Goal: Transaction & Acquisition: Purchase product/service

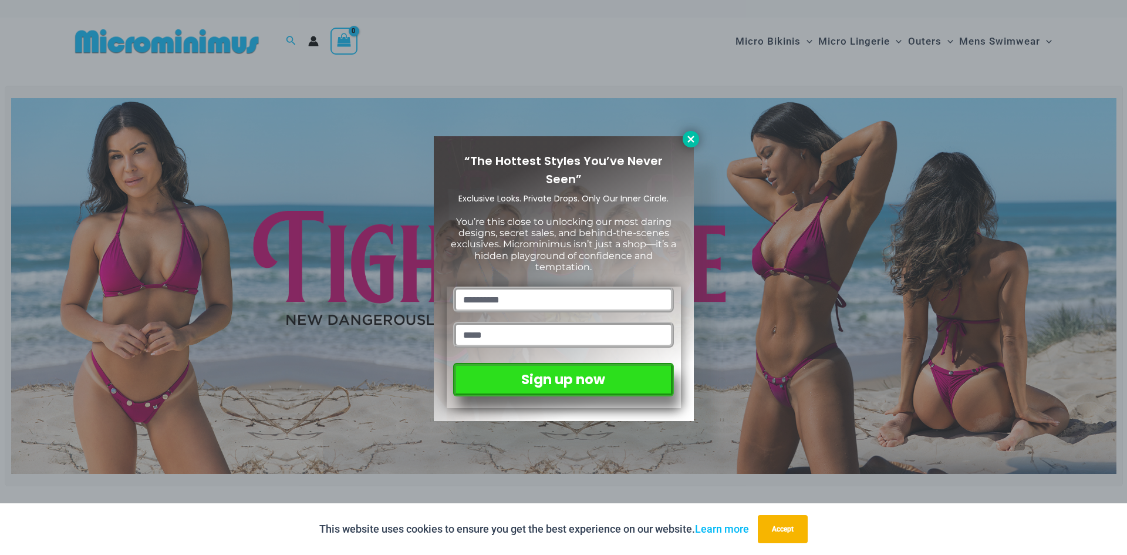
click at [684, 134] on button at bounding box center [691, 139] width 16 height 16
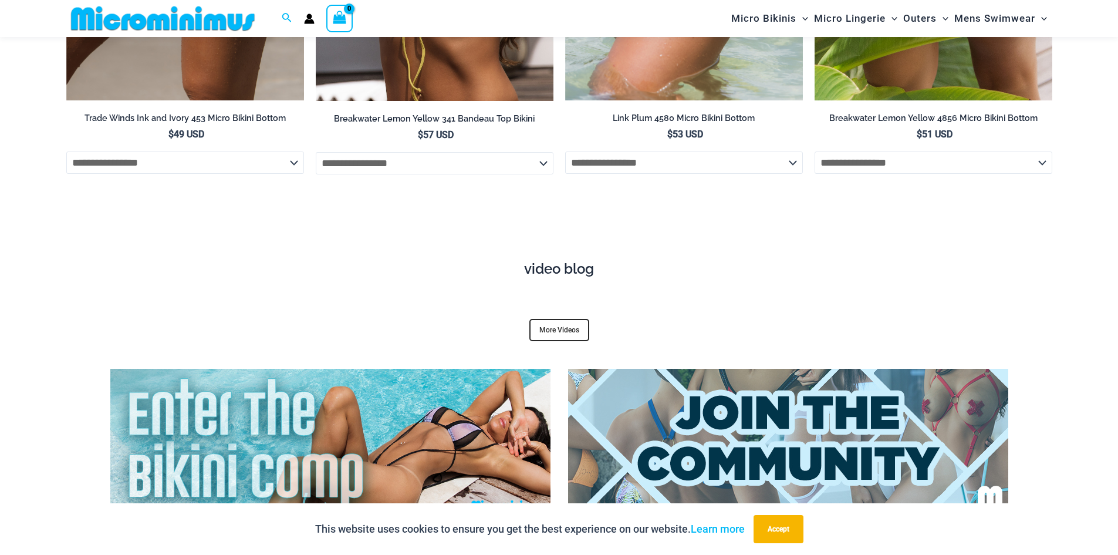
scroll to position [4391, 0]
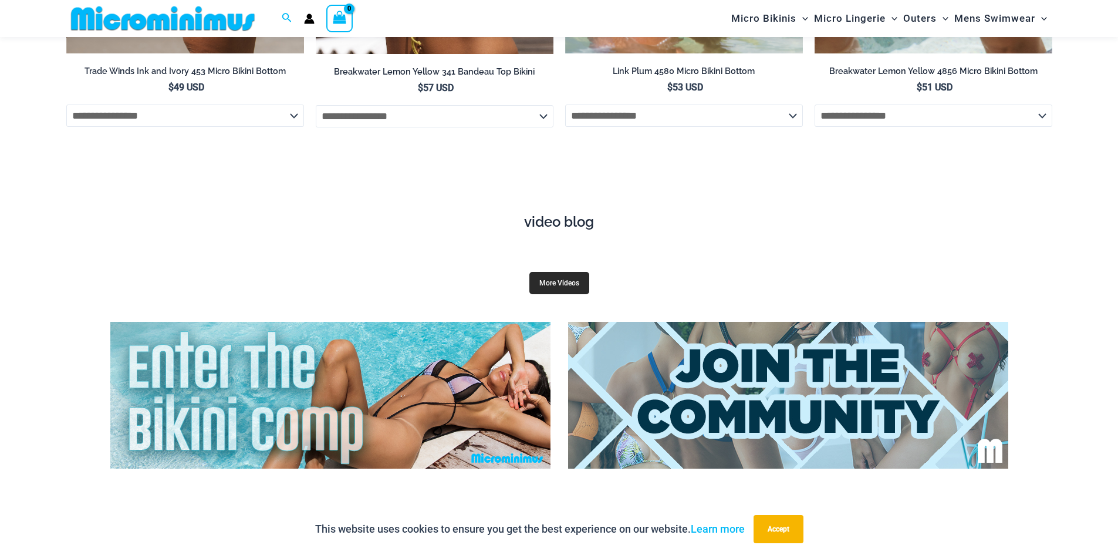
click at [569, 272] on link "More Videos" at bounding box center [559, 283] width 60 height 22
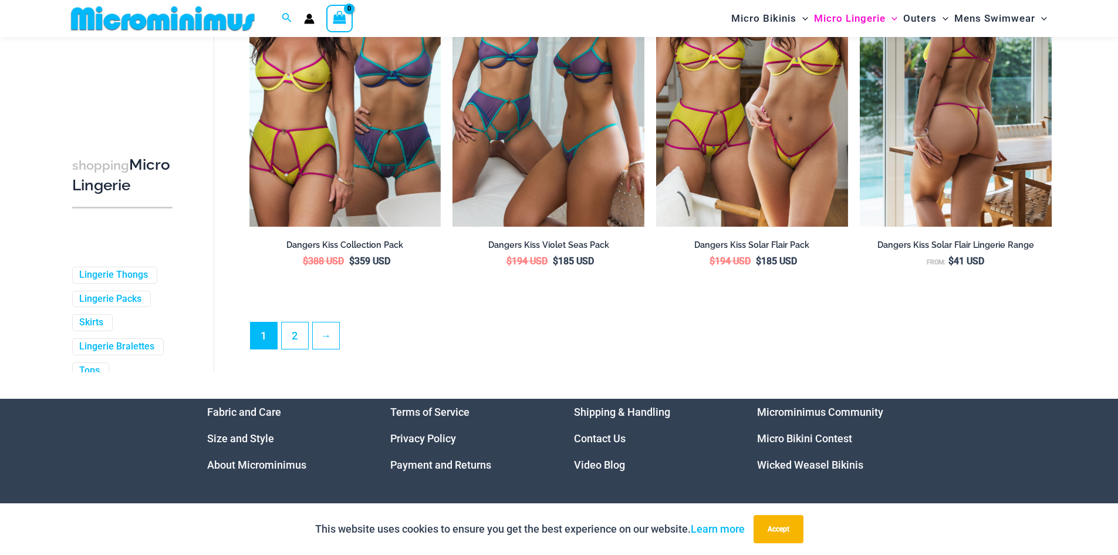
scroll to position [3187, 0]
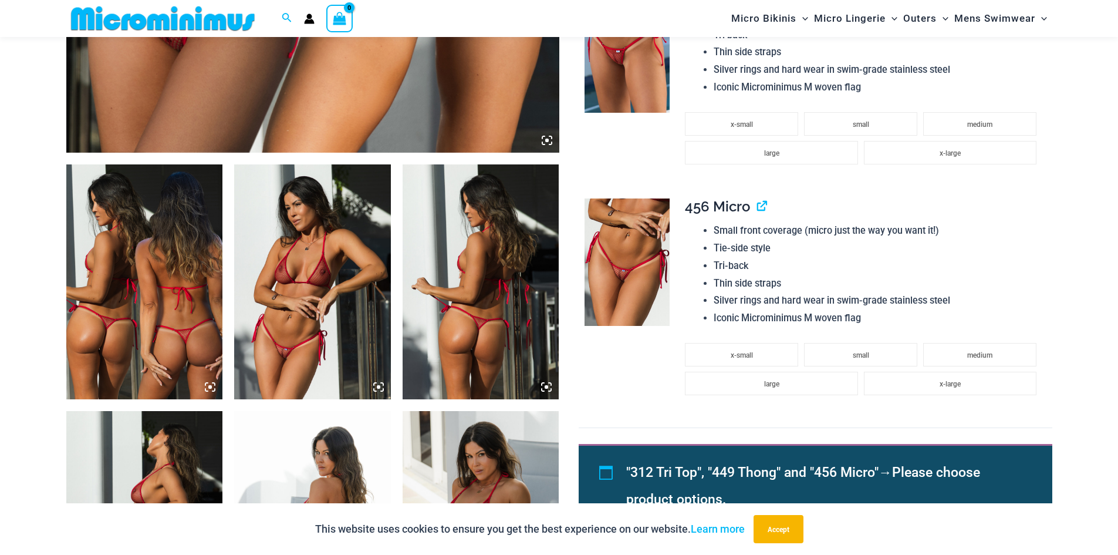
scroll to position [459, 0]
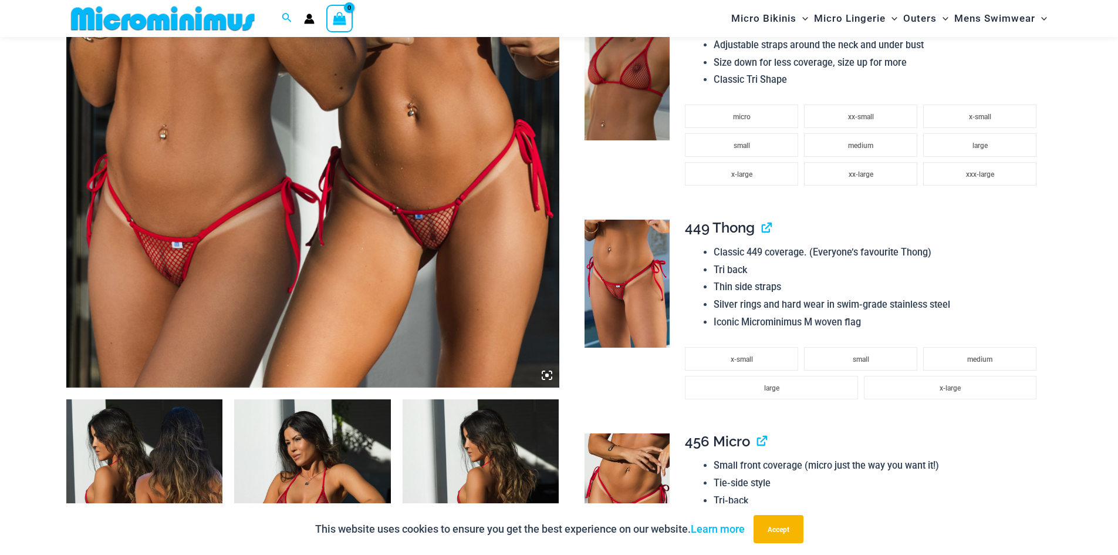
click at [425, 181] on img at bounding box center [312, 18] width 493 height 740
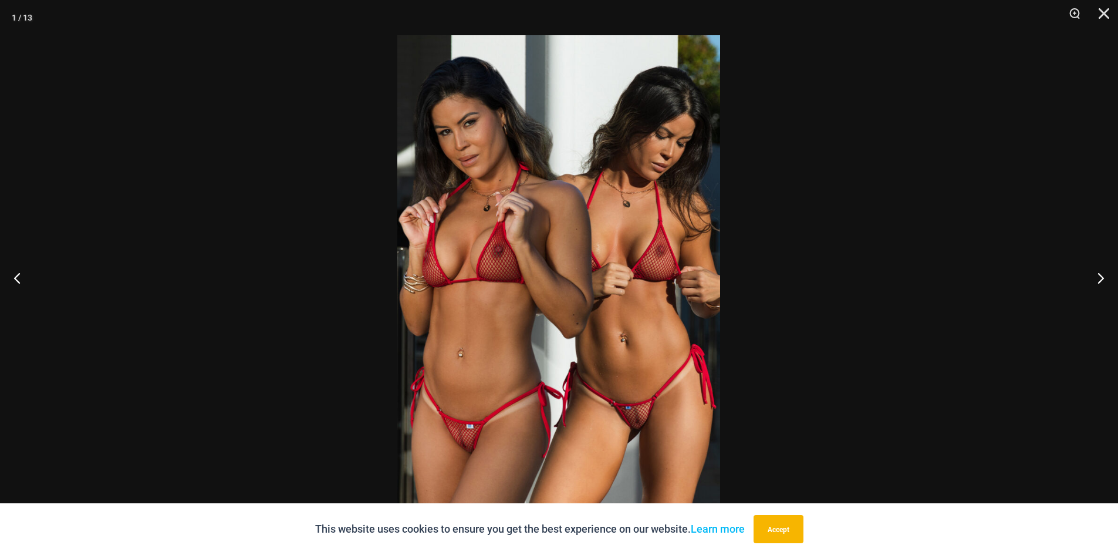
click at [425, 181] on img at bounding box center [558, 277] width 323 height 484
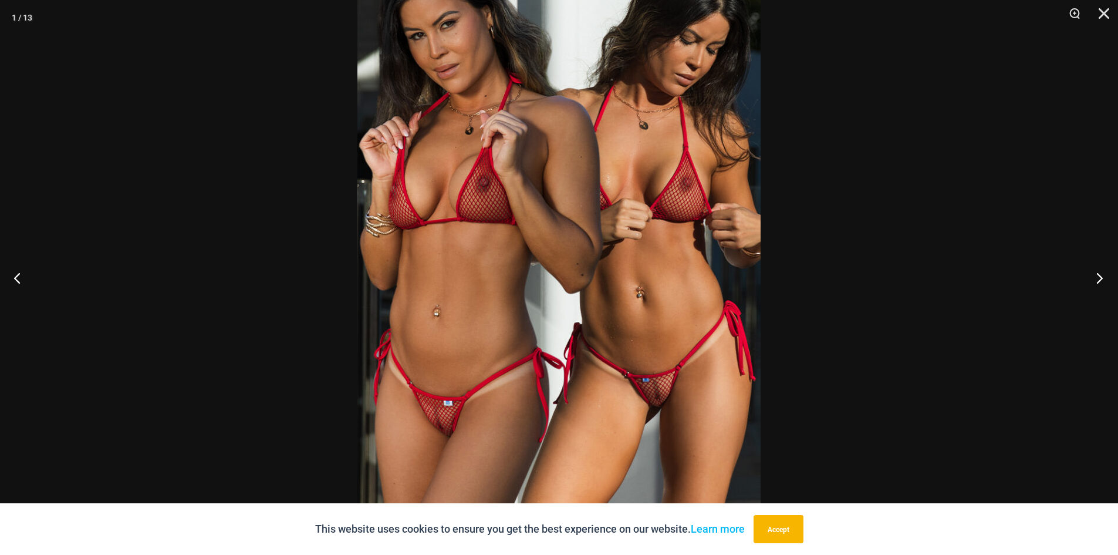
click at [1105, 284] on button "Next" at bounding box center [1096, 277] width 44 height 59
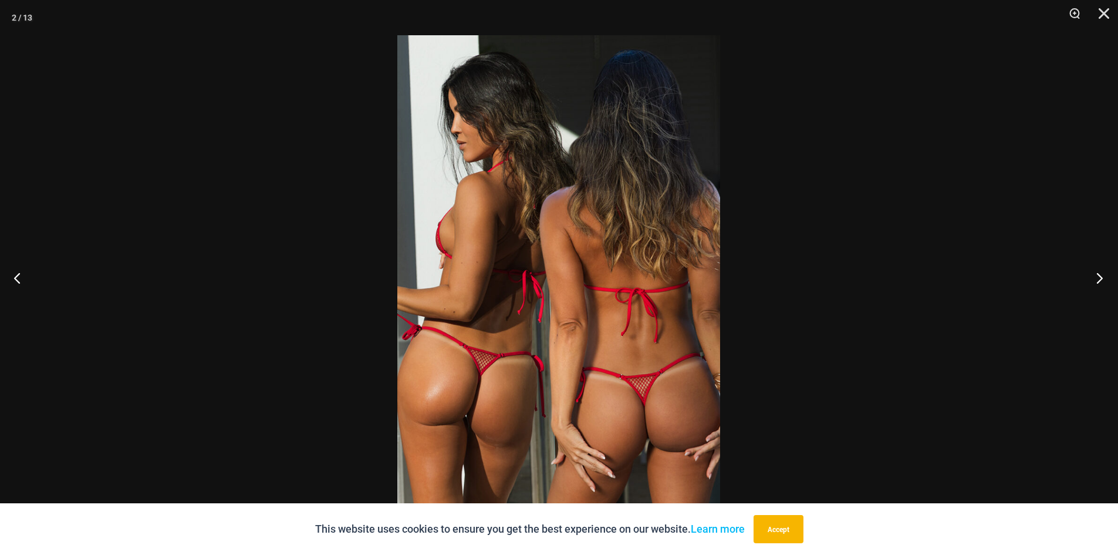
click at [1105, 284] on button "Next" at bounding box center [1096, 277] width 44 height 59
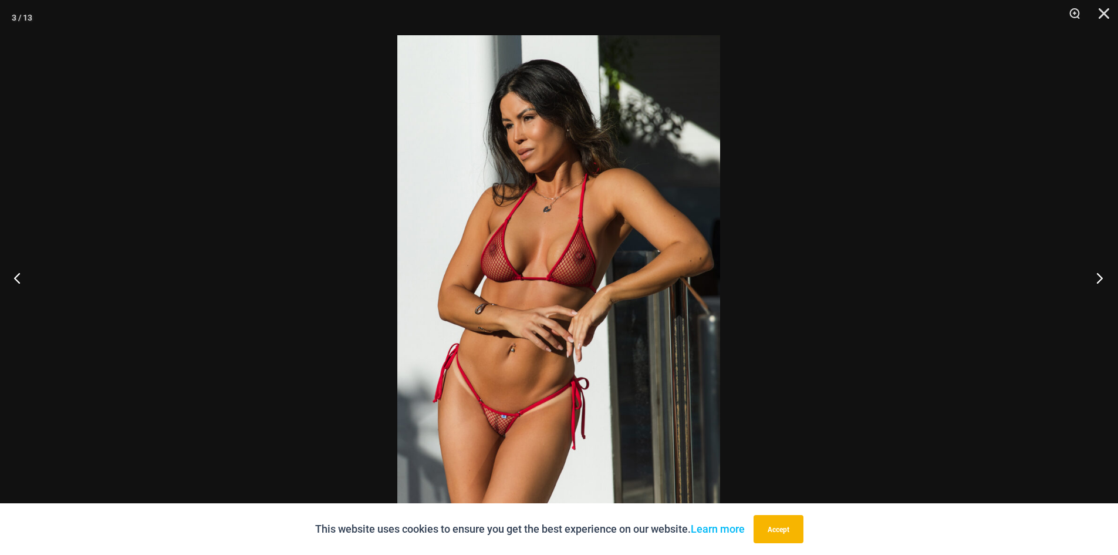
click at [1105, 284] on button "Next" at bounding box center [1096, 277] width 44 height 59
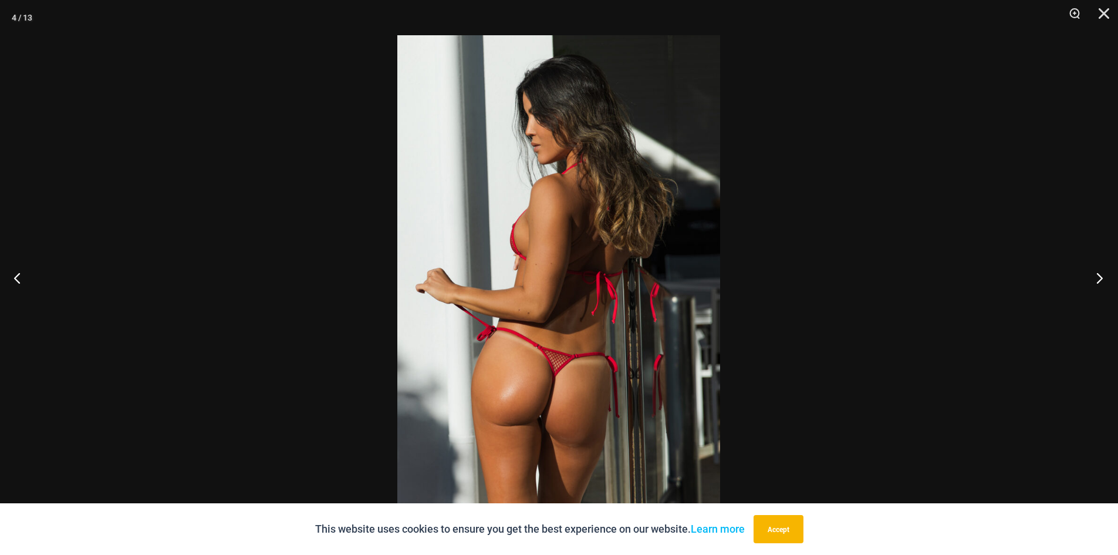
click at [1105, 284] on button "Next" at bounding box center [1096, 277] width 44 height 59
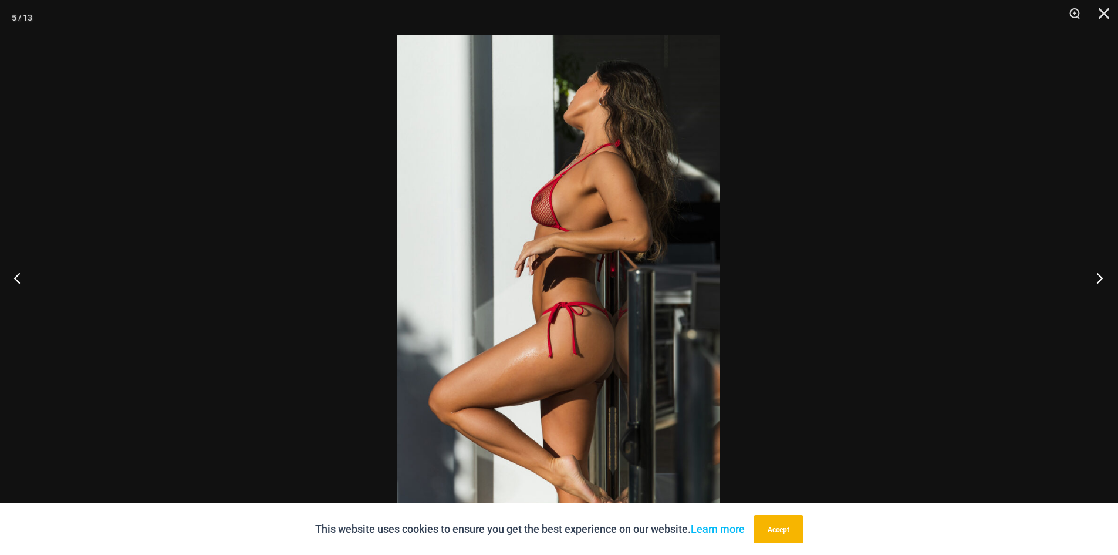
click at [1105, 284] on button "Next" at bounding box center [1096, 277] width 44 height 59
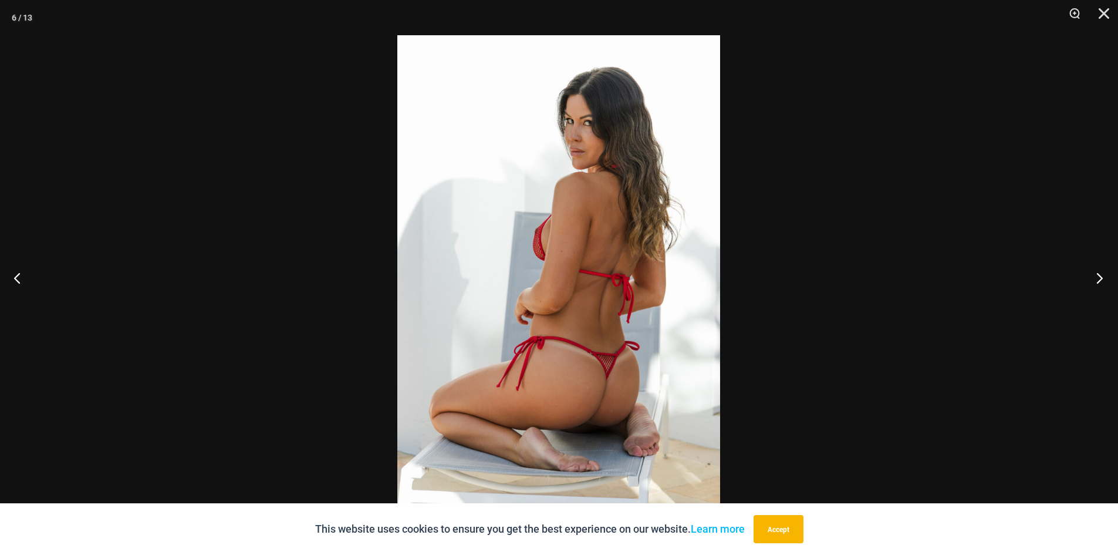
click at [1105, 284] on button "Next" at bounding box center [1096, 277] width 44 height 59
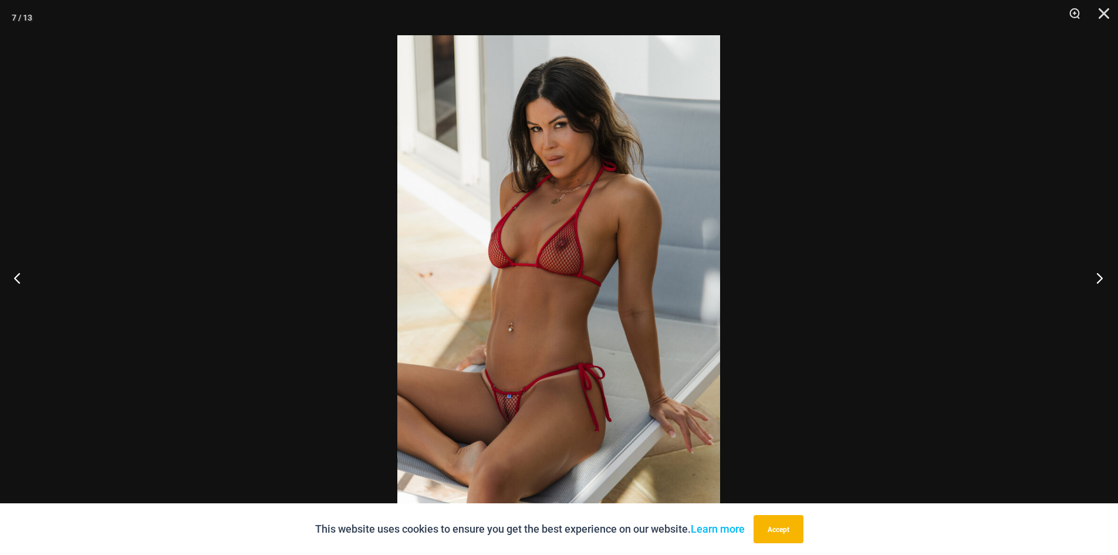
click at [1105, 284] on button "Next" at bounding box center [1096, 277] width 44 height 59
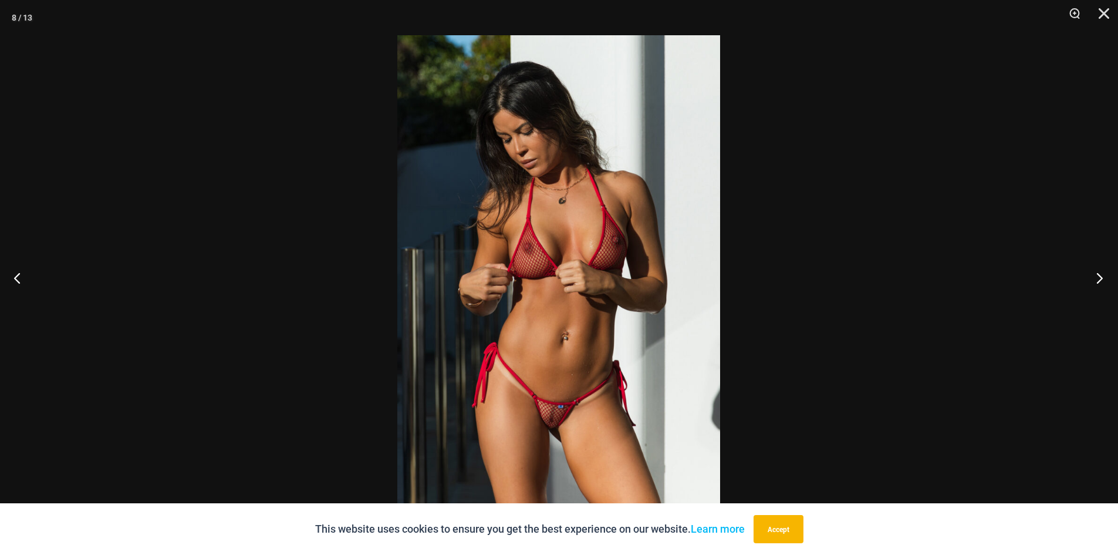
click at [1105, 284] on button "Next" at bounding box center [1096, 277] width 44 height 59
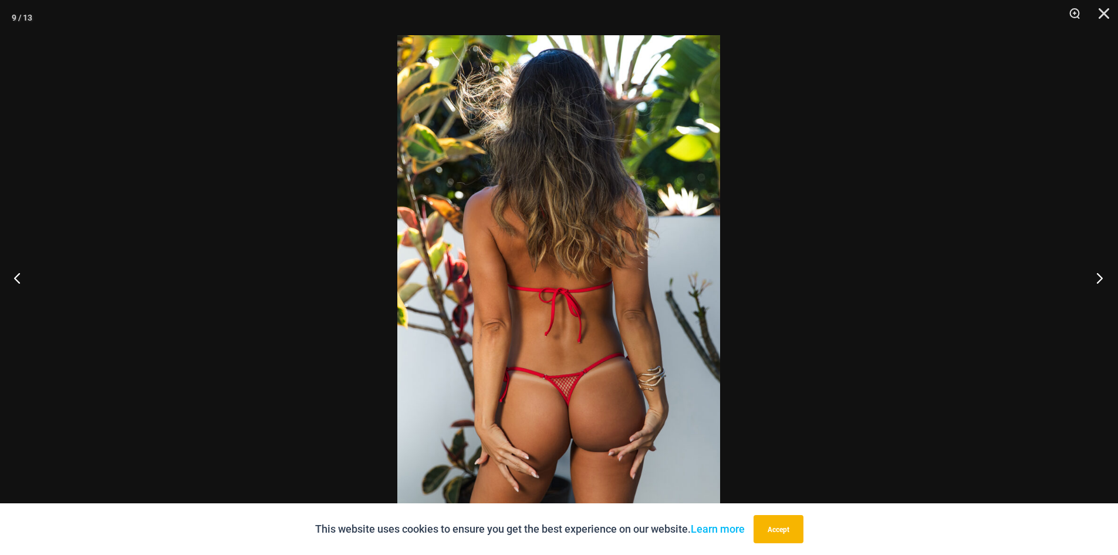
click at [1105, 284] on button "Next" at bounding box center [1096, 277] width 44 height 59
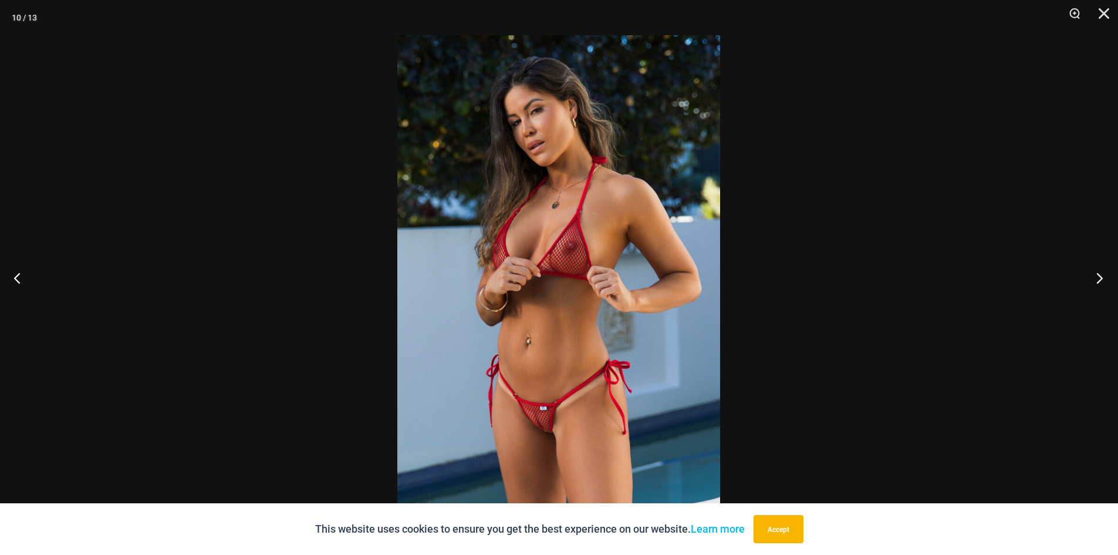
click at [1105, 284] on button "Next" at bounding box center [1096, 277] width 44 height 59
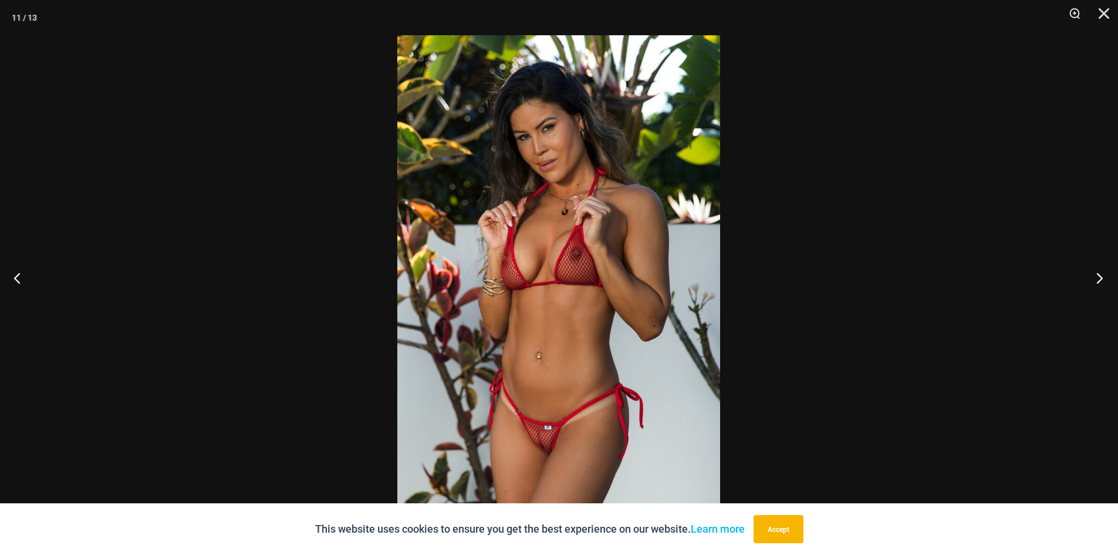
click at [1103, 284] on button "Next" at bounding box center [1096, 277] width 44 height 59
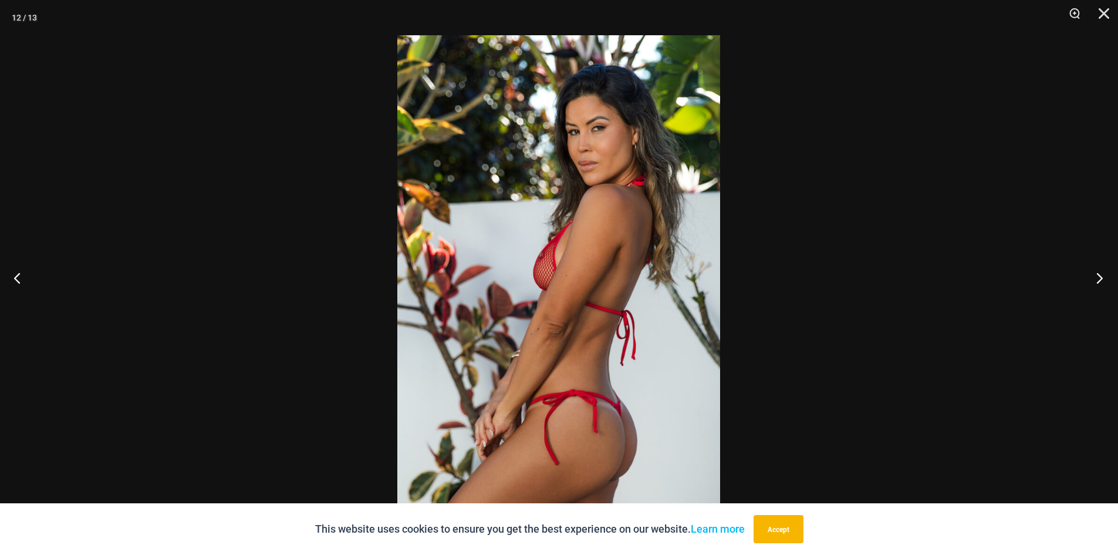
click at [1103, 284] on button "Next" at bounding box center [1096, 277] width 44 height 59
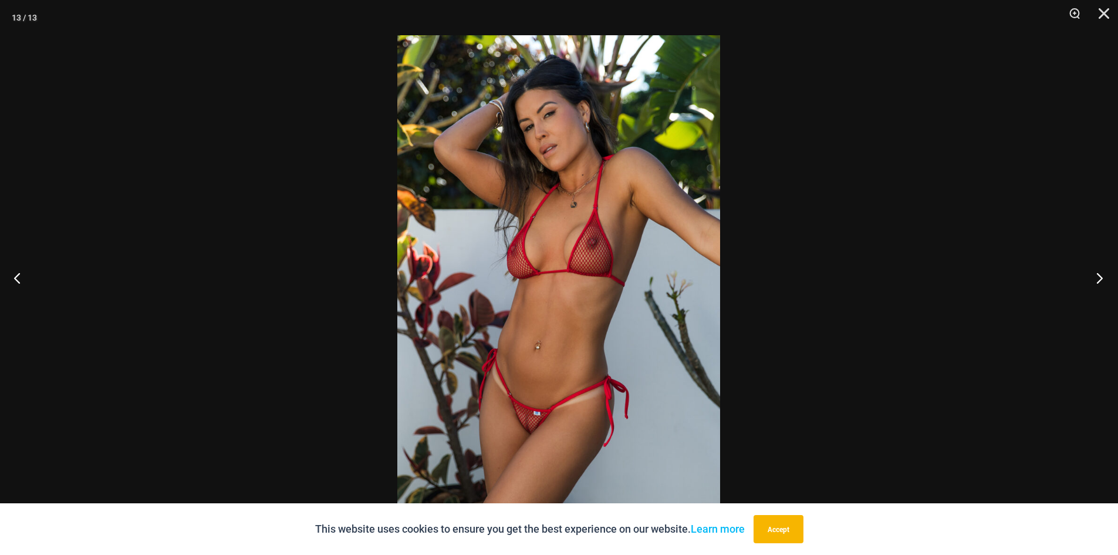
click at [1103, 284] on button "Next" at bounding box center [1096, 277] width 44 height 59
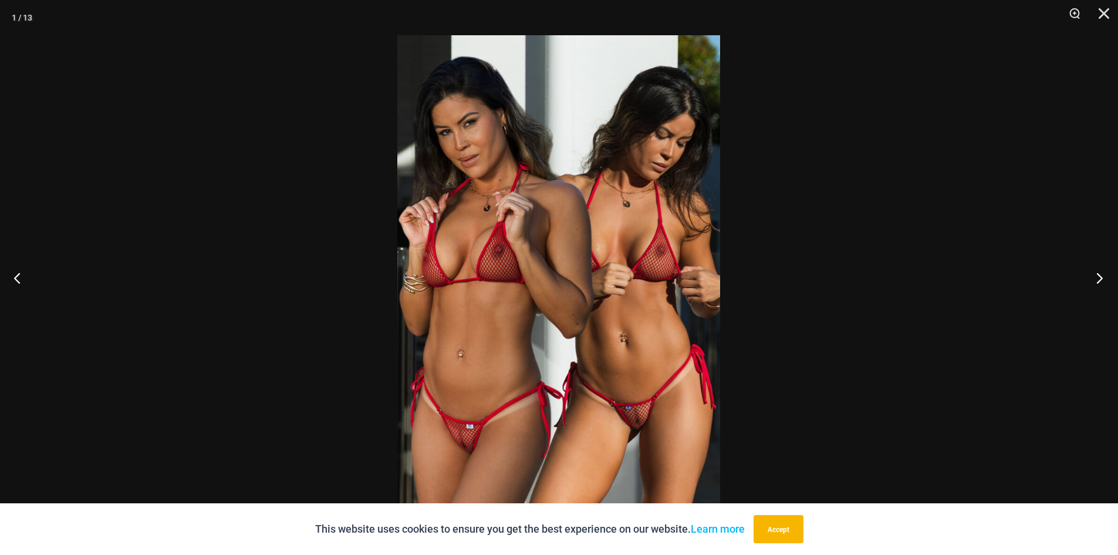
click at [1103, 284] on button "Next" at bounding box center [1096, 277] width 44 height 59
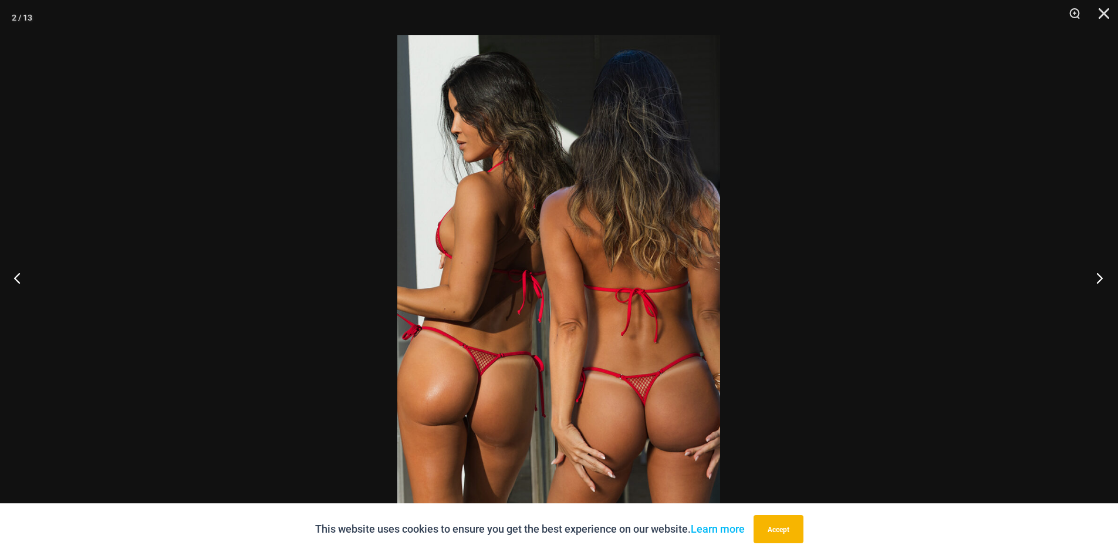
click at [1103, 284] on button "Next" at bounding box center [1096, 277] width 44 height 59
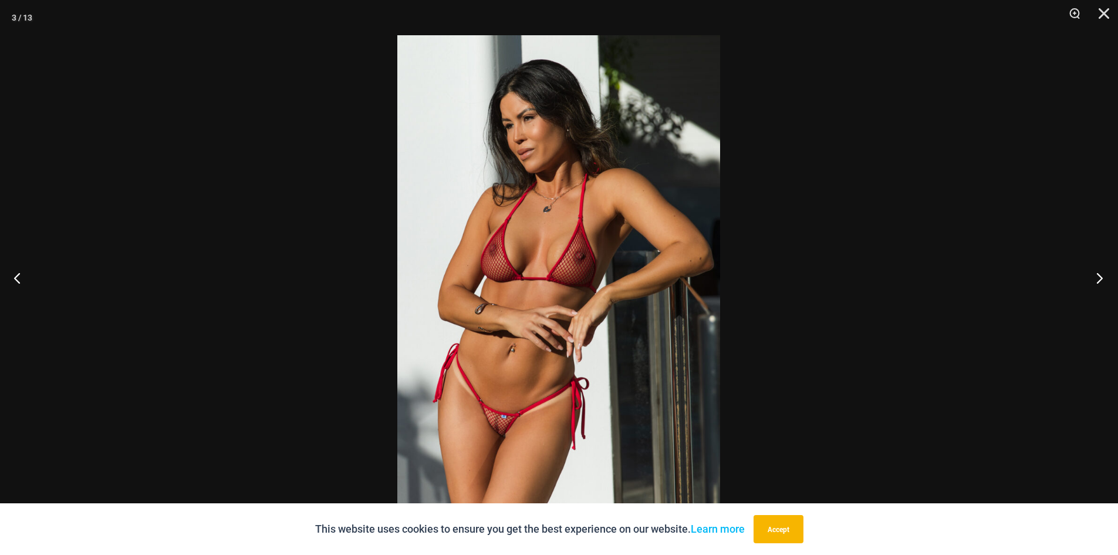
click at [1103, 284] on button "Next" at bounding box center [1096, 277] width 44 height 59
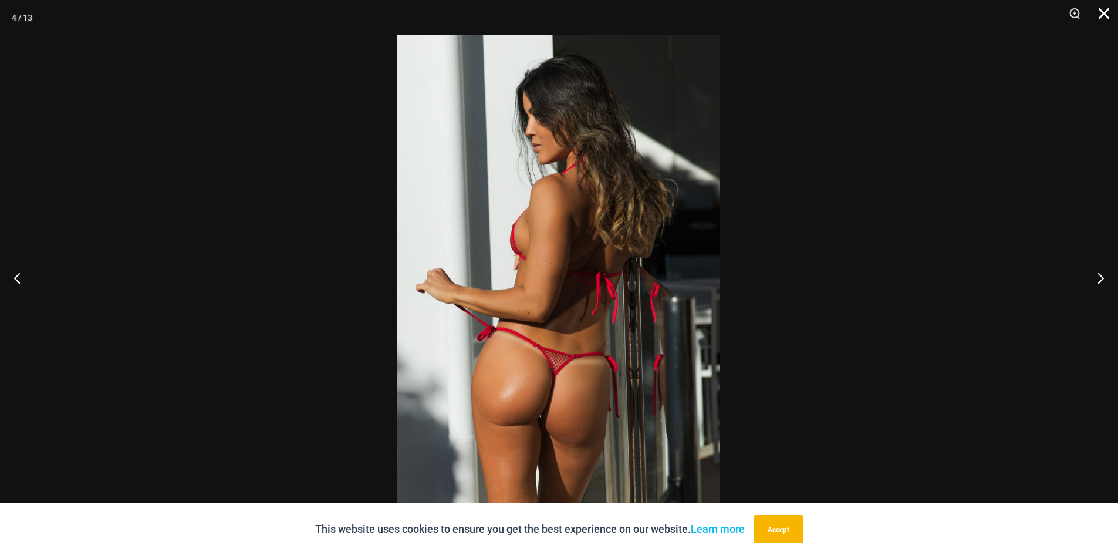
click at [1110, 19] on button "Close" at bounding box center [1099, 17] width 29 height 35
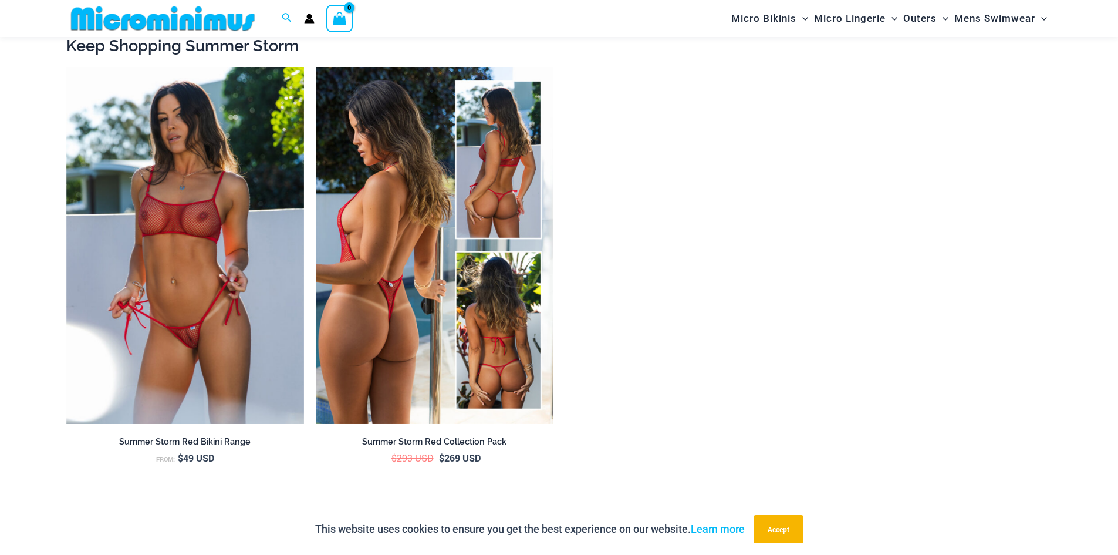
scroll to position [1809, 0]
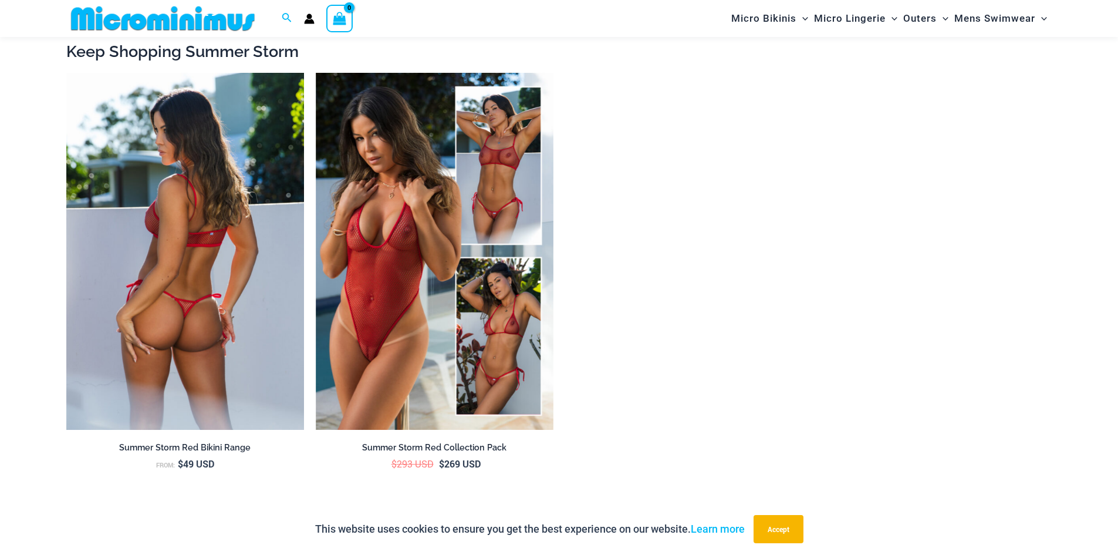
click at [221, 217] on img at bounding box center [185, 251] width 238 height 357
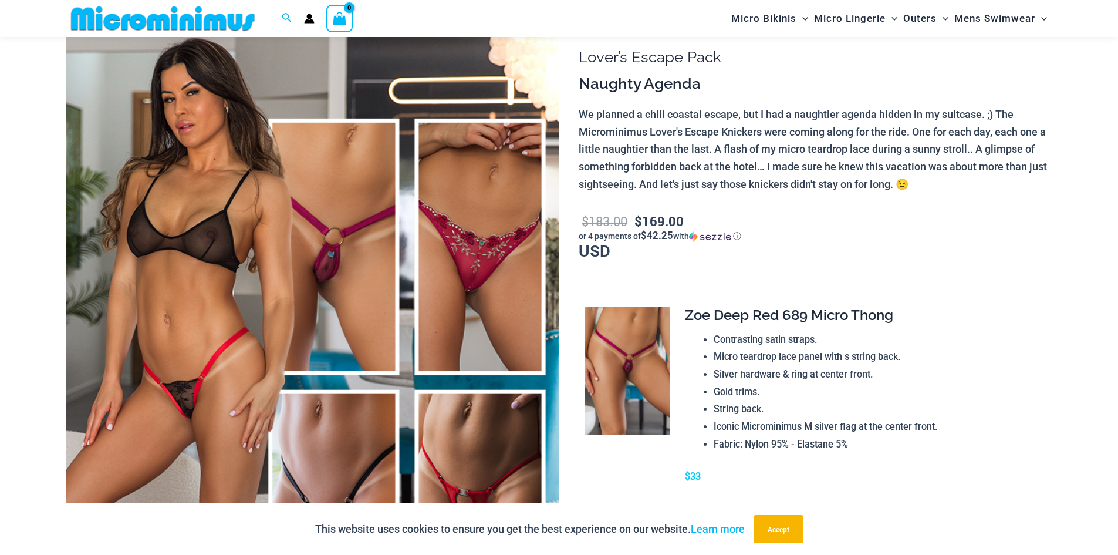
scroll to position [107, 0]
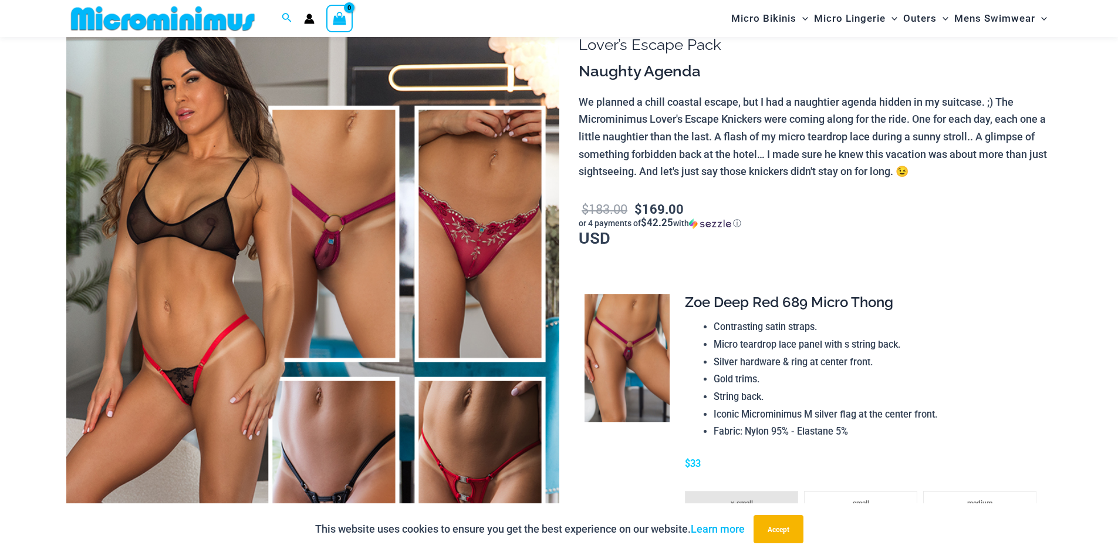
click at [371, 317] on img at bounding box center [312, 369] width 493 height 740
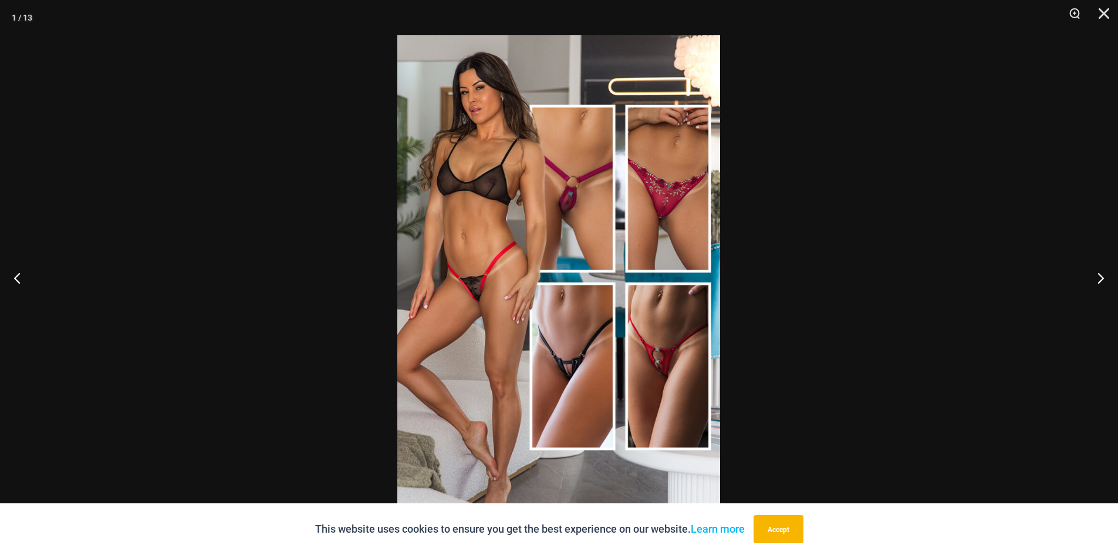
click at [554, 319] on img at bounding box center [558, 277] width 323 height 484
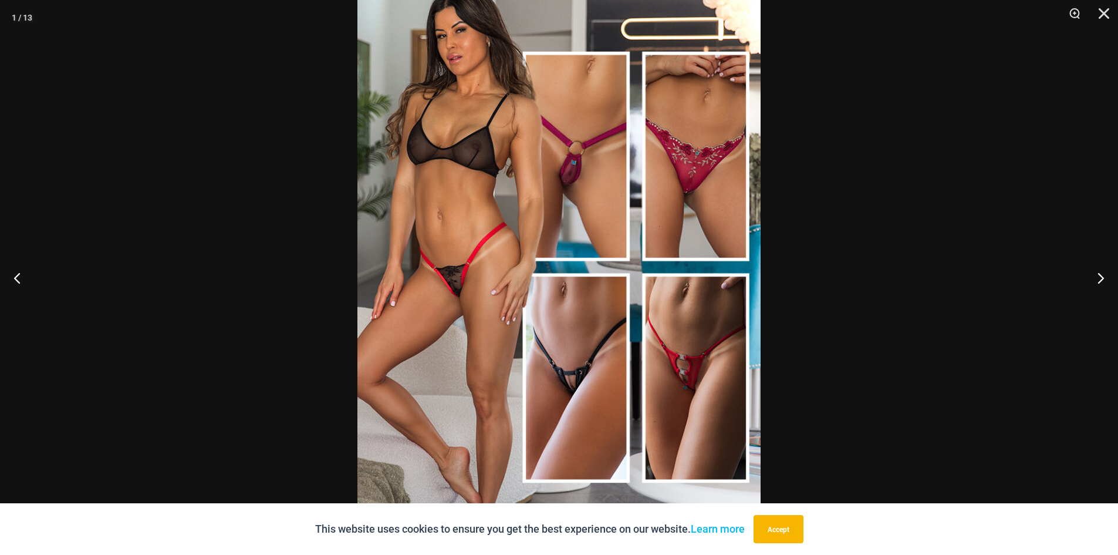
click at [453, 157] on img at bounding box center [558, 267] width 403 height 605
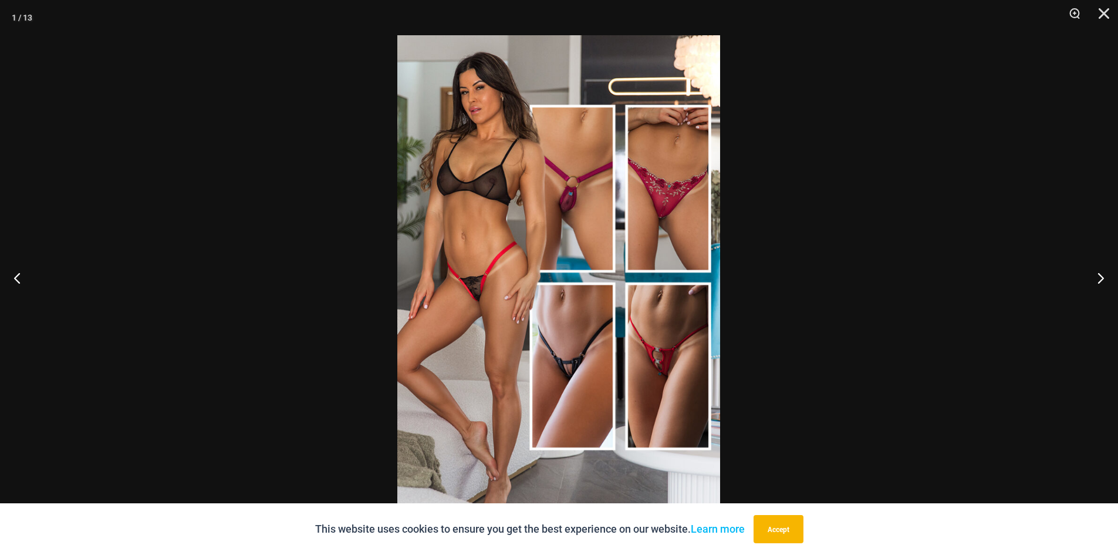
click at [834, 109] on div at bounding box center [559, 277] width 1118 height 555
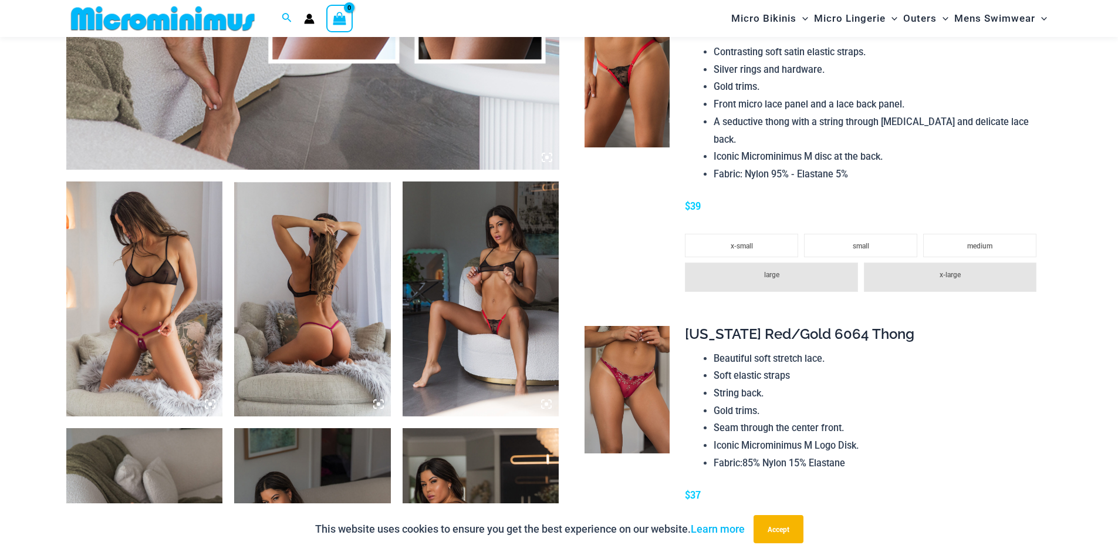
scroll to position [694, 0]
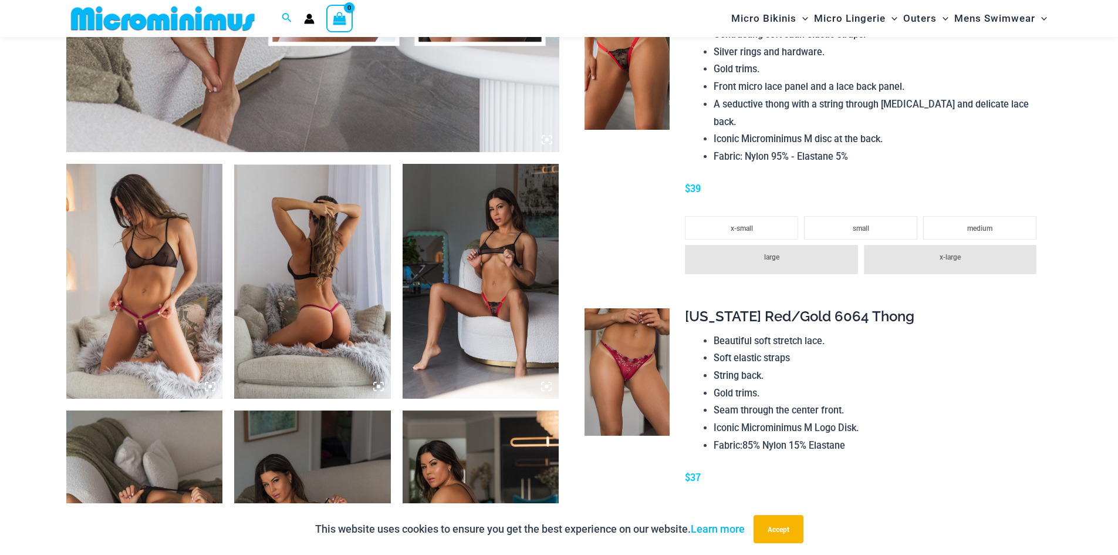
click at [471, 297] on img at bounding box center [481, 281] width 157 height 235
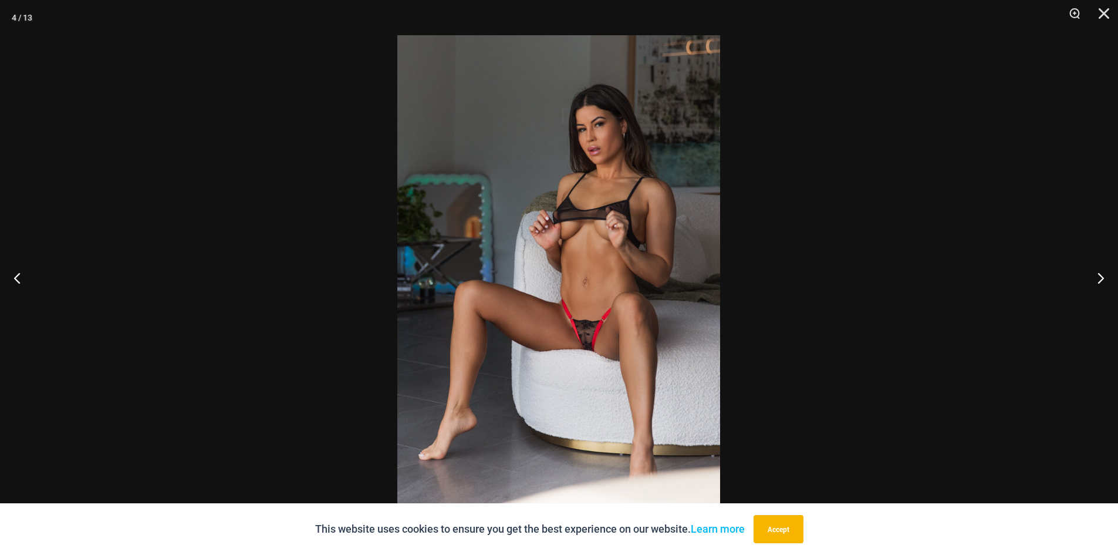
click at [471, 297] on img at bounding box center [558, 277] width 323 height 484
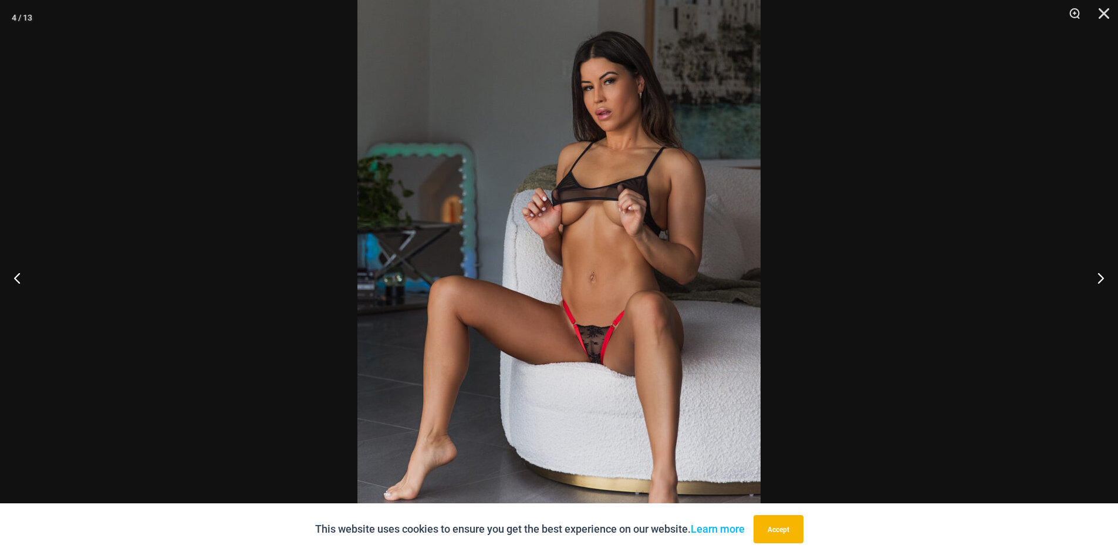
click at [314, 285] on div at bounding box center [559, 277] width 1118 height 555
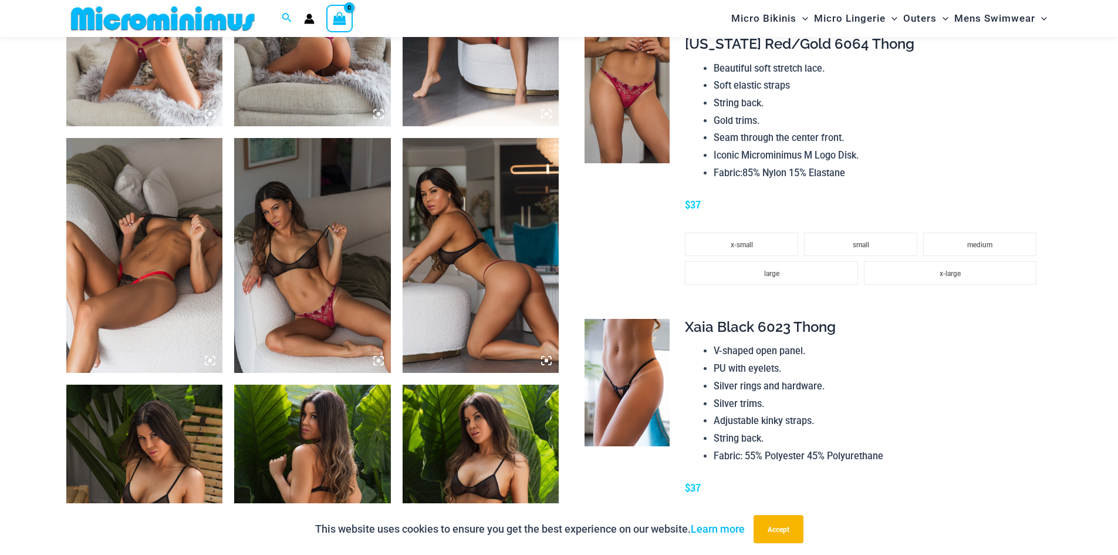
scroll to position [988, 0]
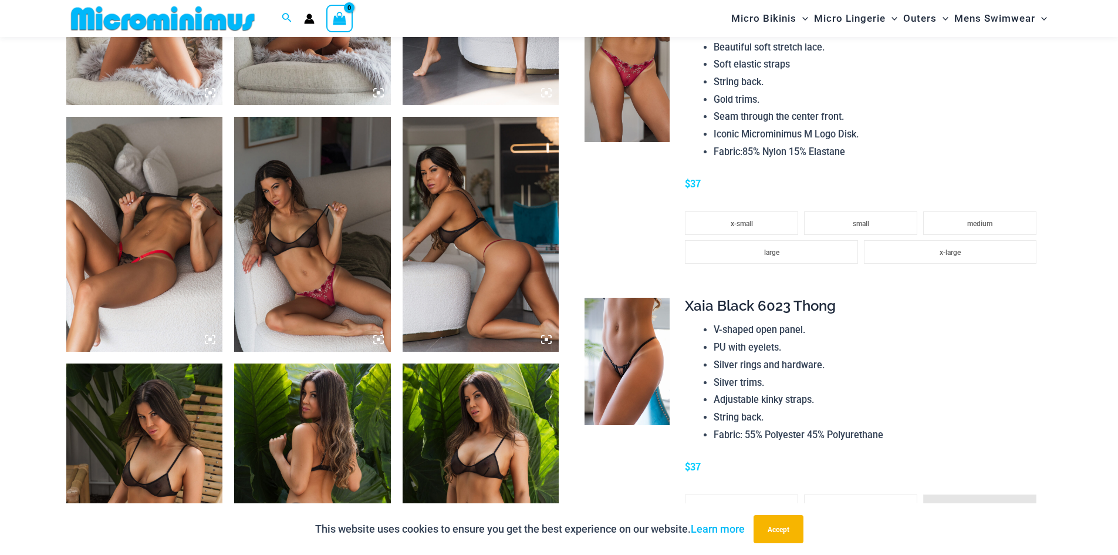
click at [331, 302] on img at bounding box center [312, 234] width 157 height 235
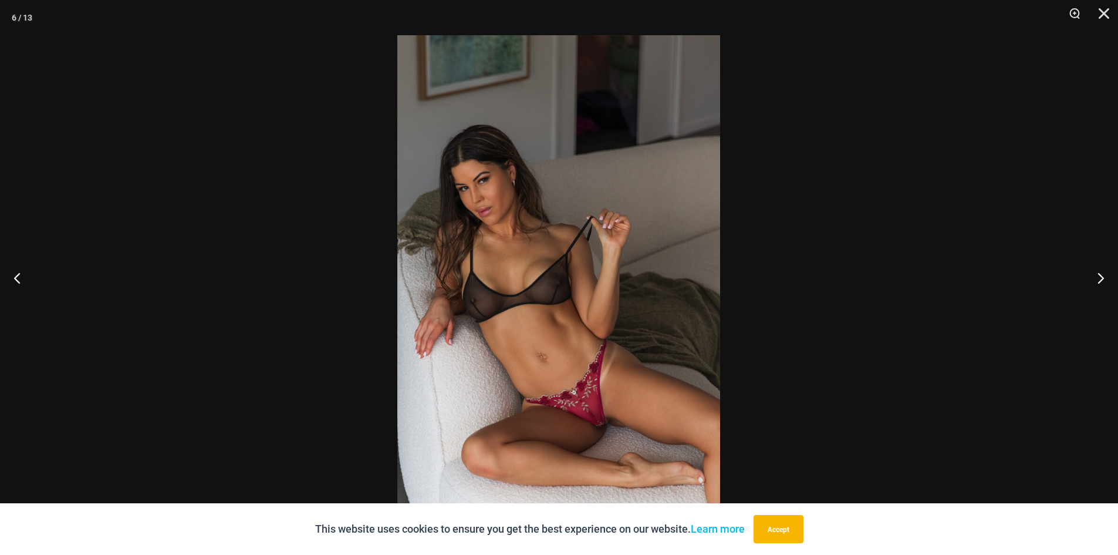
click at [331, 302] on div at bounding box center [559, 277] width 1118 height 555
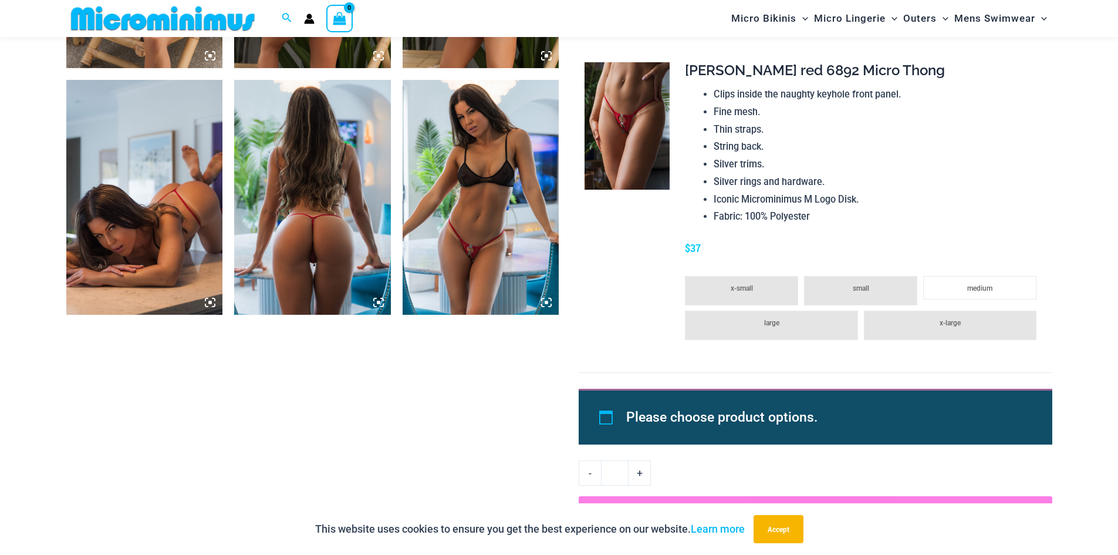
scroll to position [1575, 0]
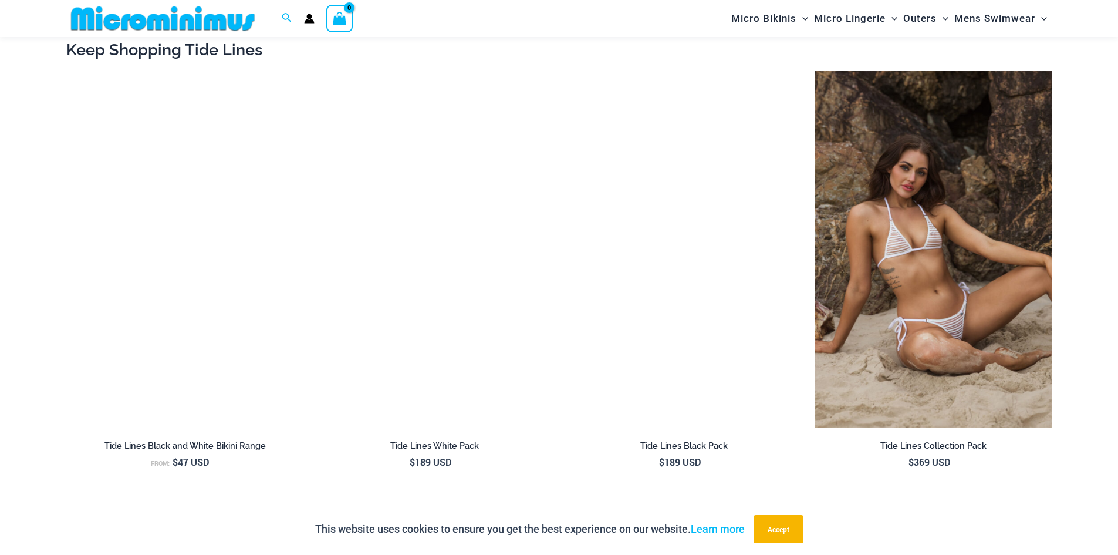
scroll to position [1340, 0]
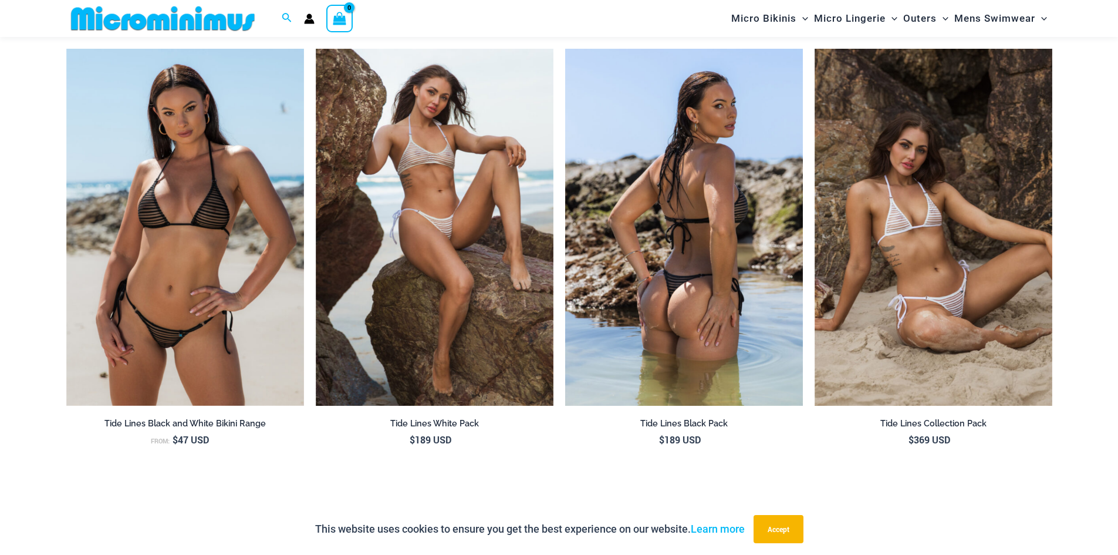
click at [708, 175] on img at bounding box center [684, 227] width 238 height 357
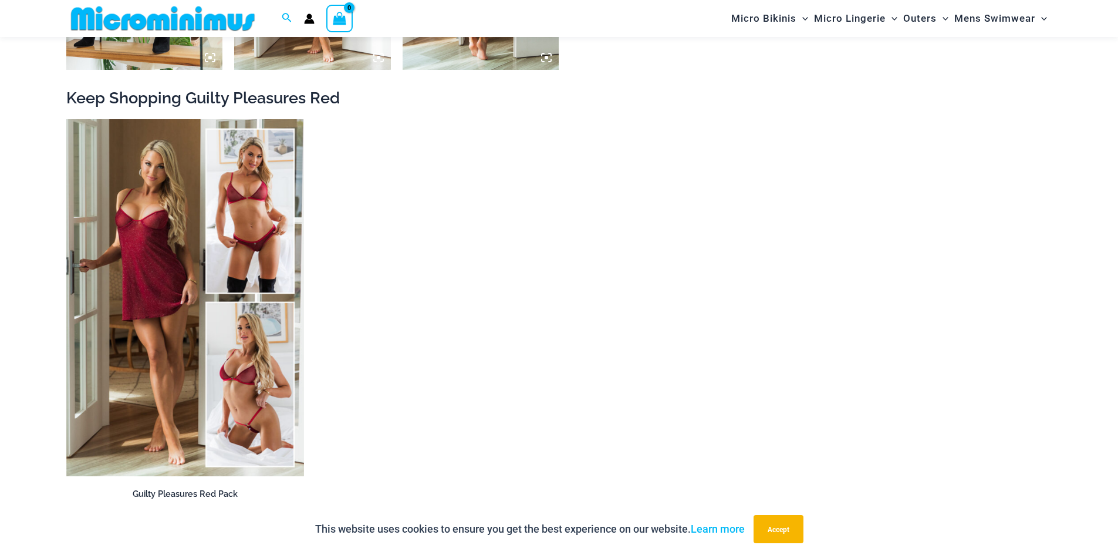
scroll to position [2161, 0]
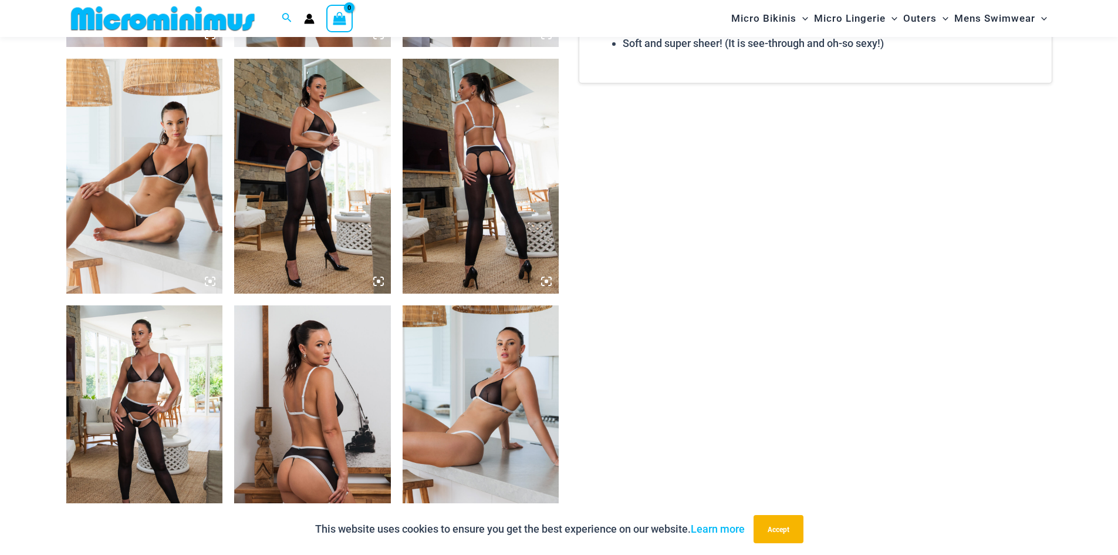
scroll to position [1281, 0]
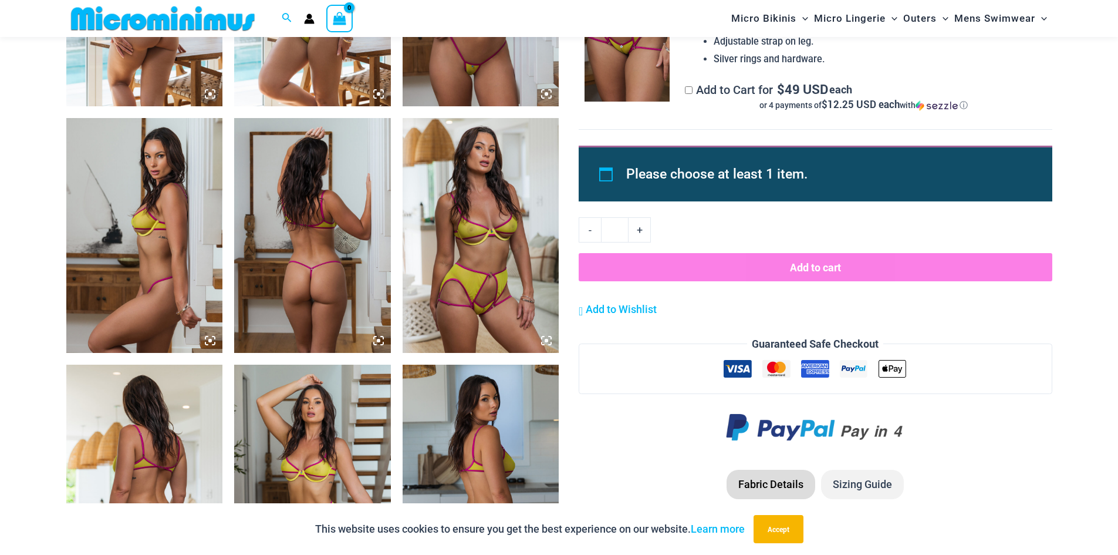
scroll to position [987, 0]
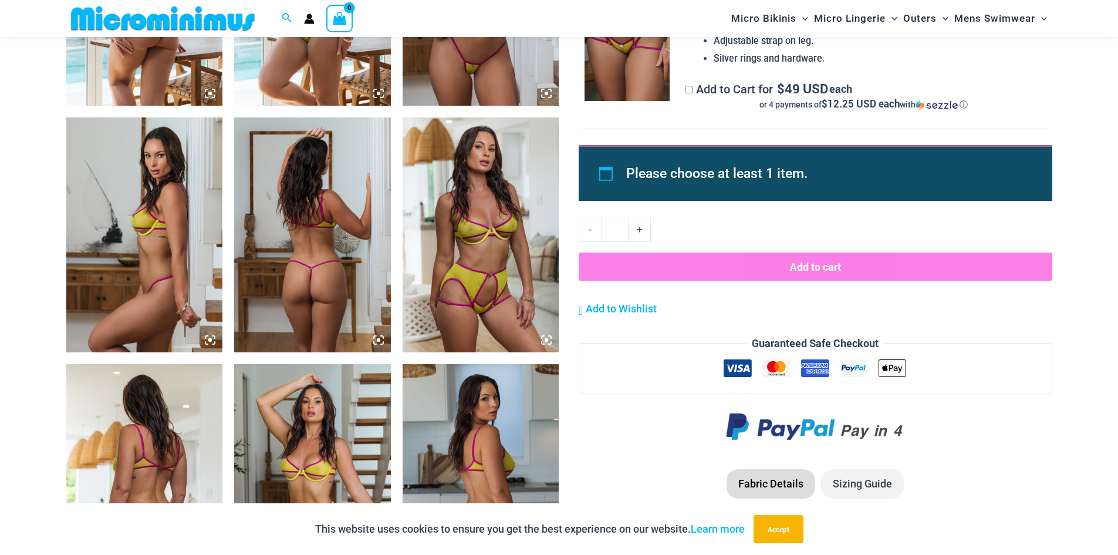
click at [340, 208] on img at bounding box center [312, 234] width 157 height 235
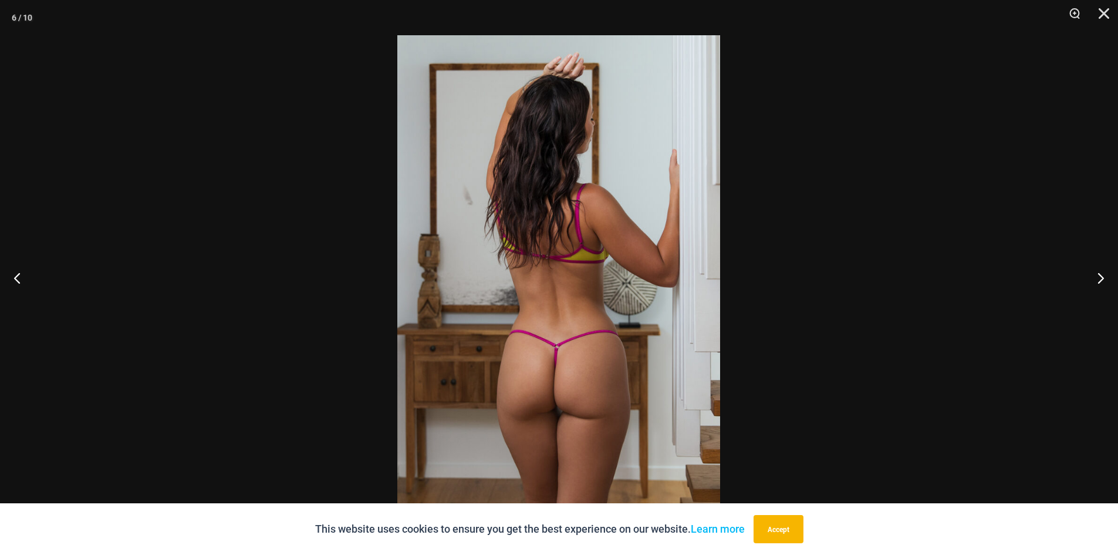
click at [776, 161] on div at bounding box center [559, 277] width 1118 height 555
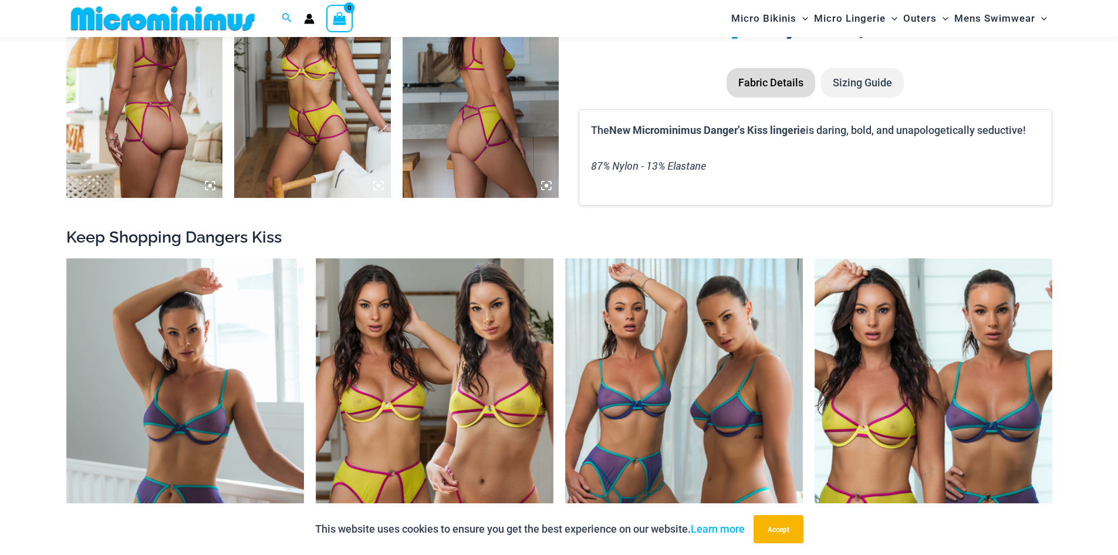
scroll to position [1515, 0]
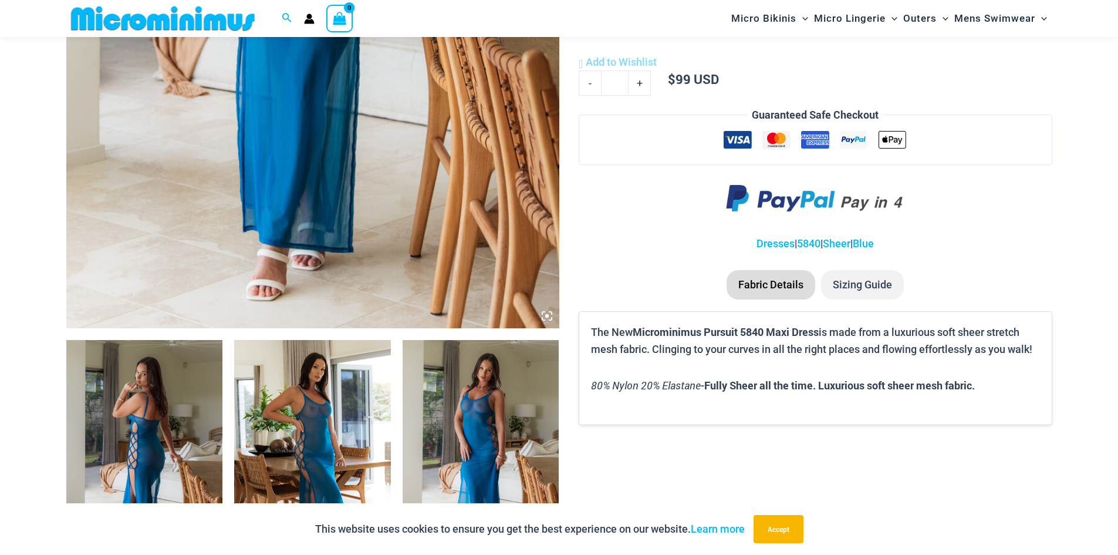
scroll to position [694, 0]
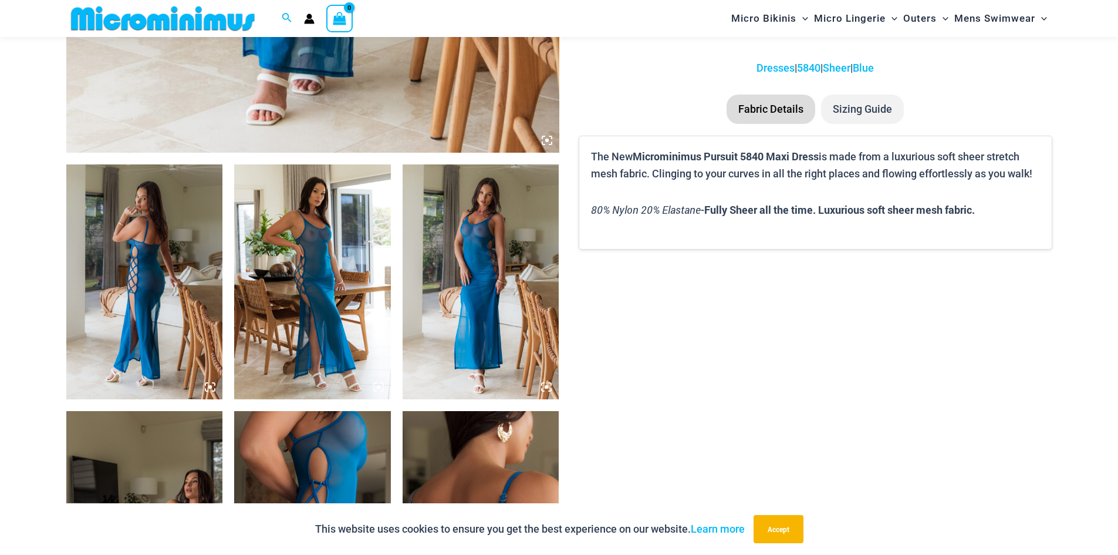
click at [151, 195] on img at bounding box center [144, 281] width 157 height 235
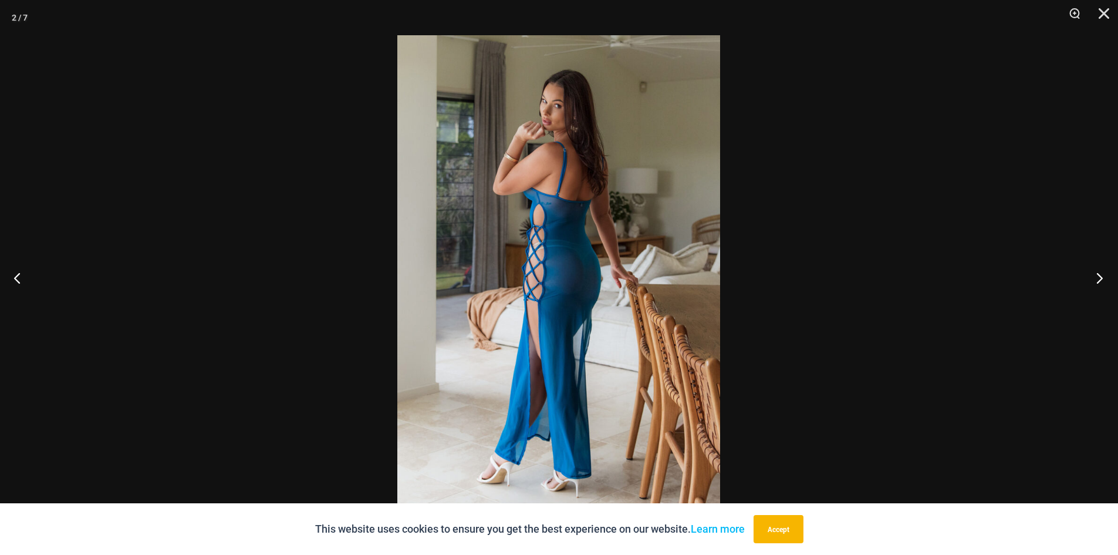
click at [1091, 281] on button "Next" at bounding box center [1096, 277] width 44 height 59
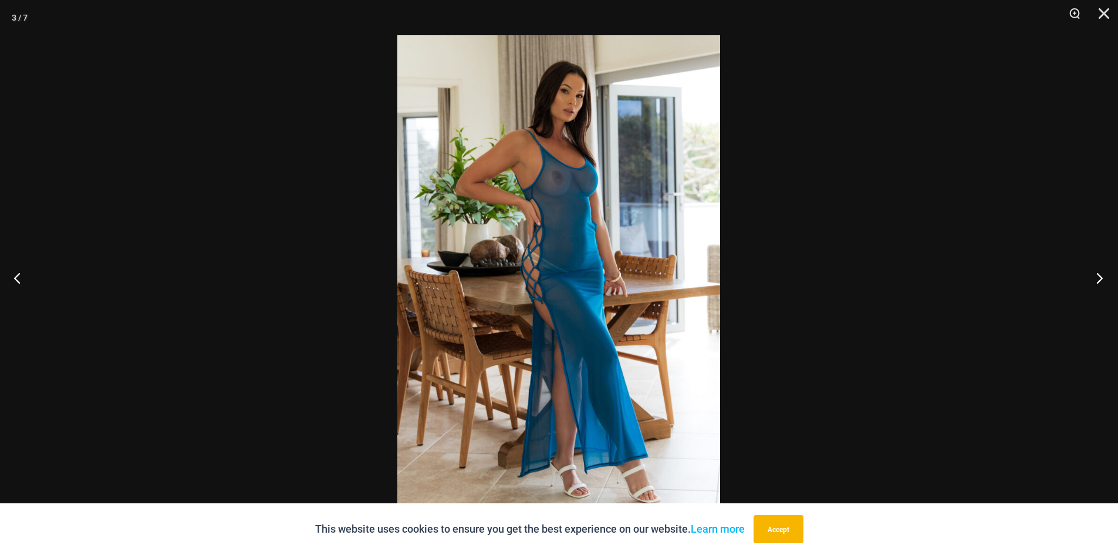
click at [1091, 281] on button "Next" at bounding box center [1096, 277] width 44 height 59
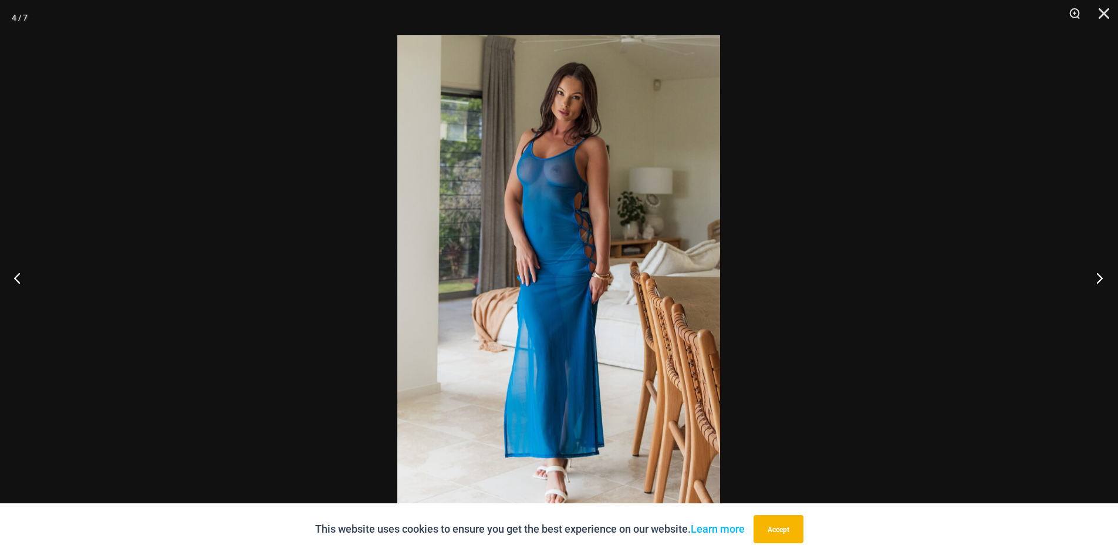
click at [1091, 281] on button "Next" at bounding box center [1096, 277] width 44 height 59
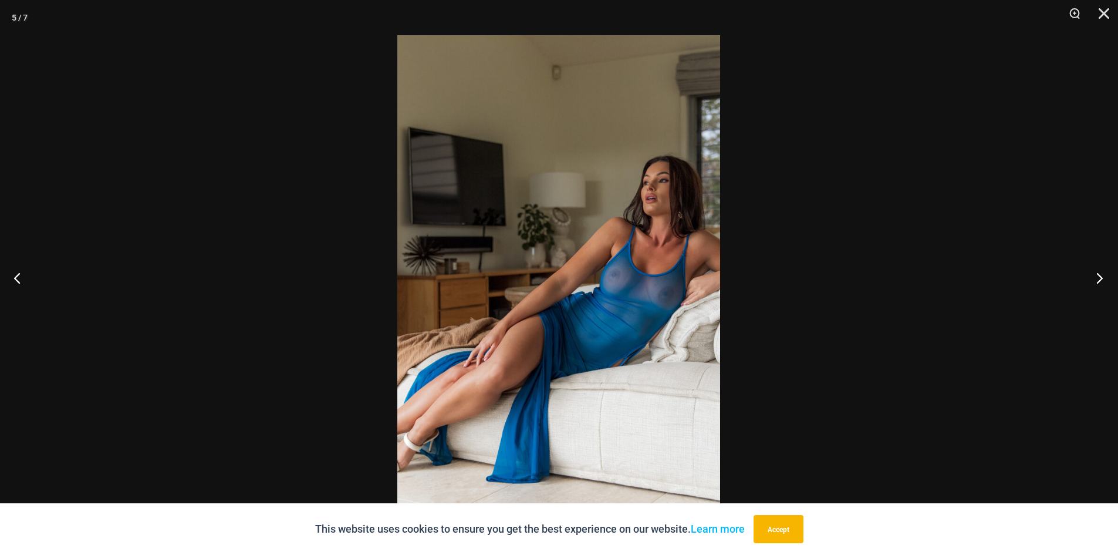
click at [1091, 281] on button "Next" at bounding box center [1096, 277] width 44 height 59
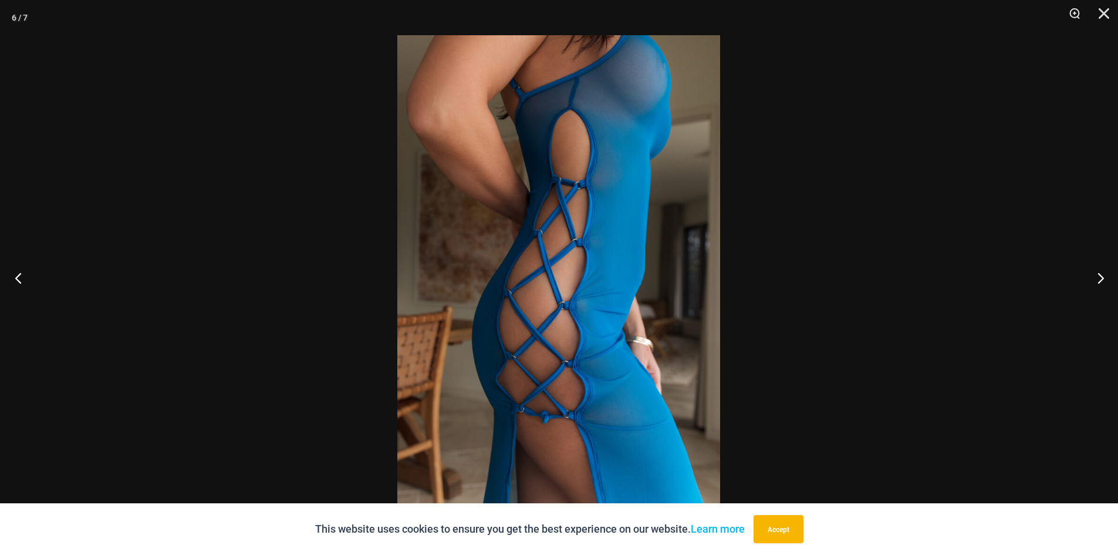
click at [28, 273] on button "Previous" at bounding box center [22, 277] width 44 height 59
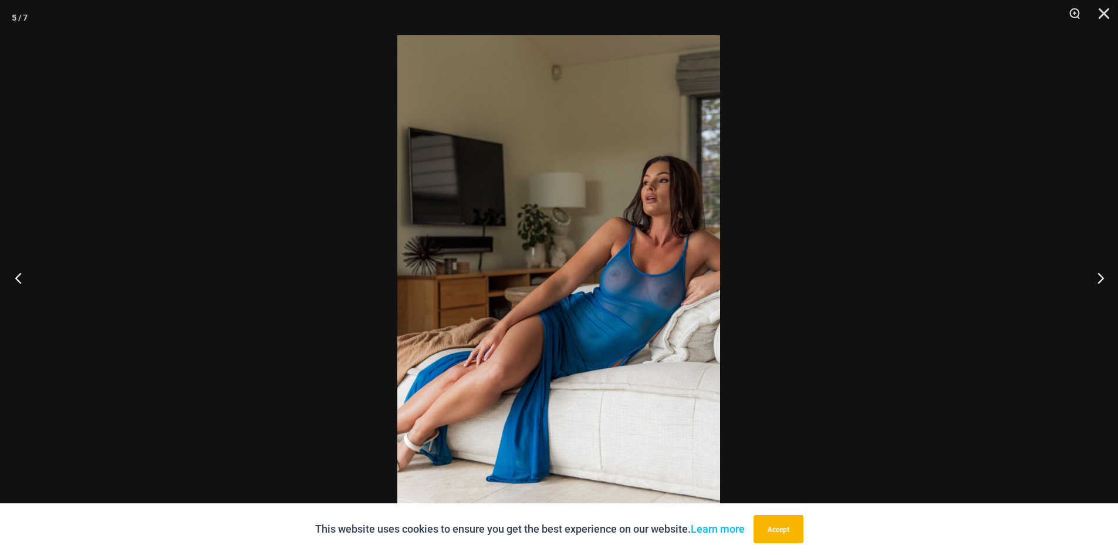
click at [28, 273] on button "Previous" at bounding box center [22, 277] width 44 height 59
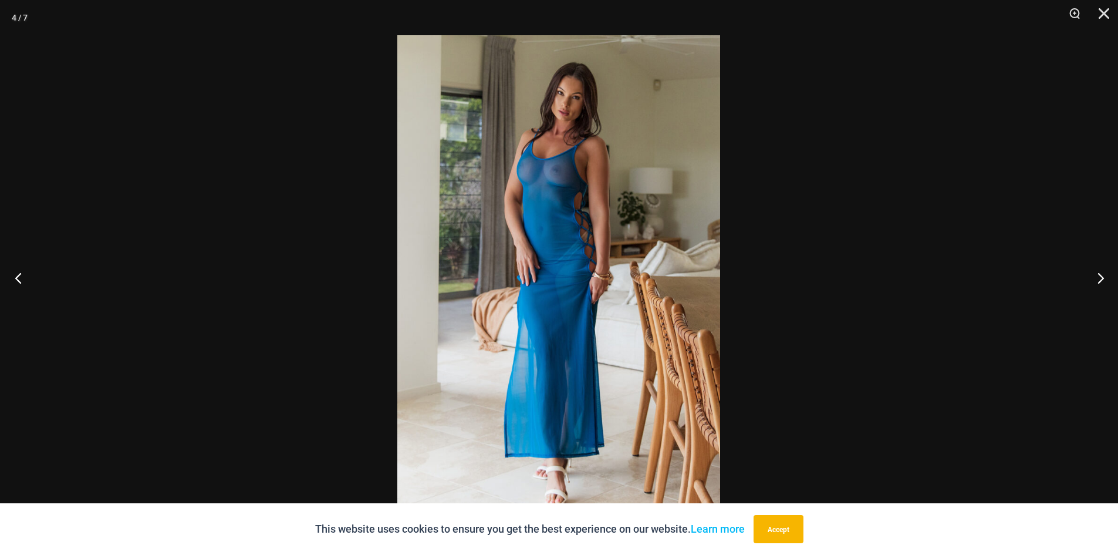
click at [28, 273] on button "Previous" at bounding box center [22, 277] width 44 height 59
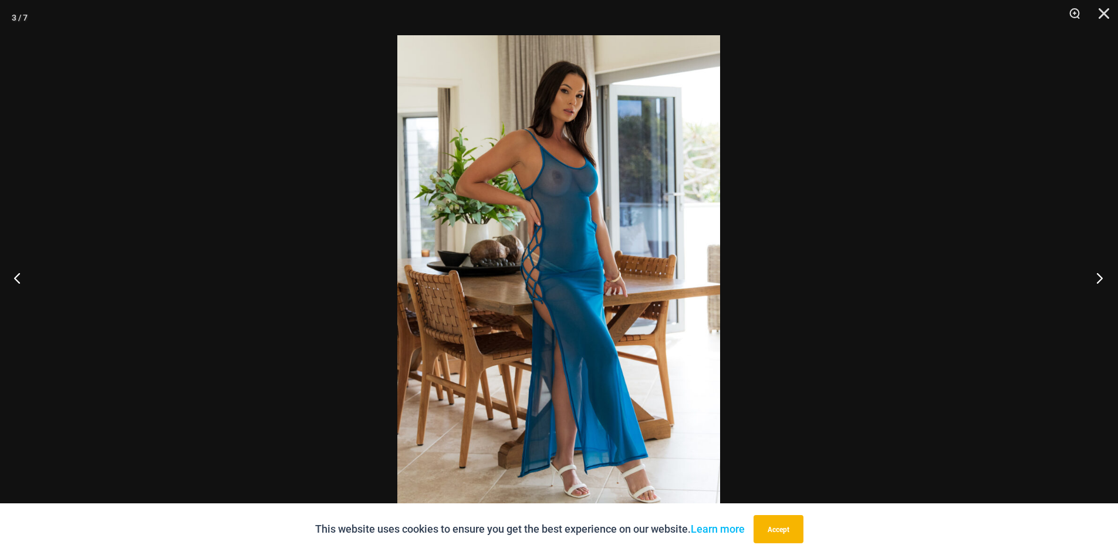
click at [1107, 285] on button "Next" at bounding box center [1096, 277] width 44 height 59
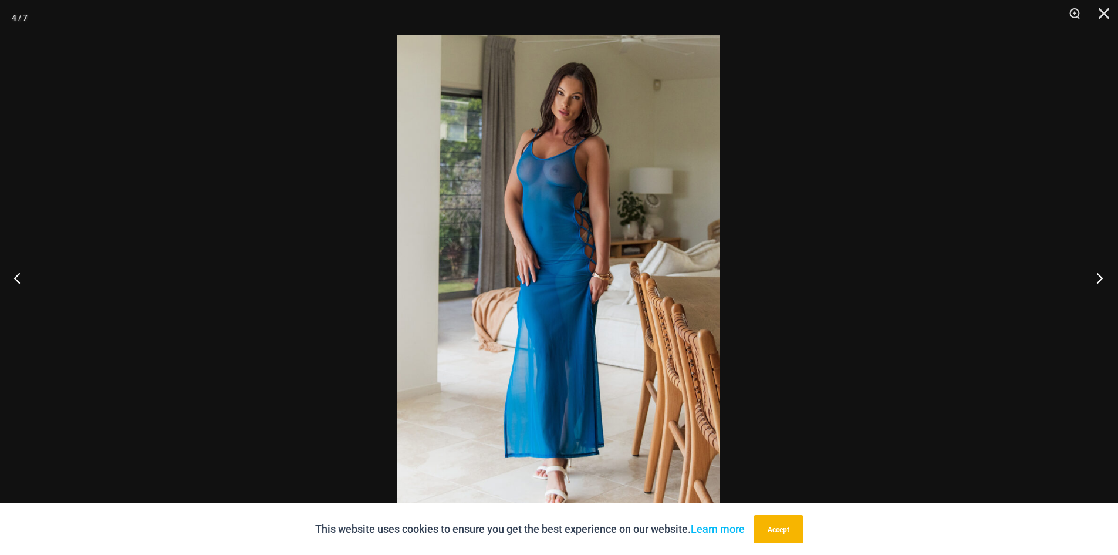
click at [1105, 285] on button "Next" at bounding box center [1096, 277] width 44 height 59
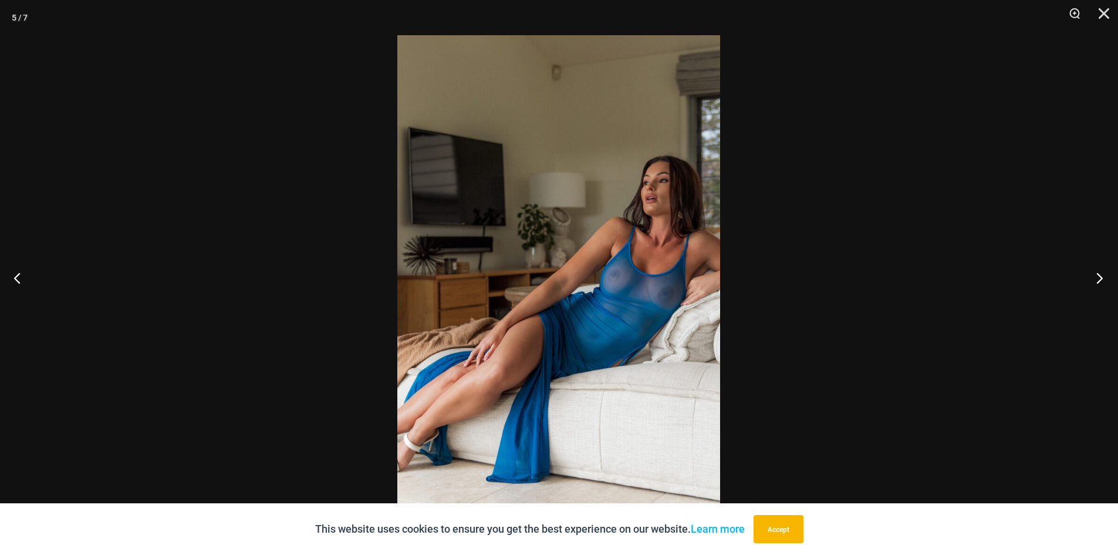
click at [1105, 285] on button "Next" at bounding box center [1096, 277] width 44 height 59
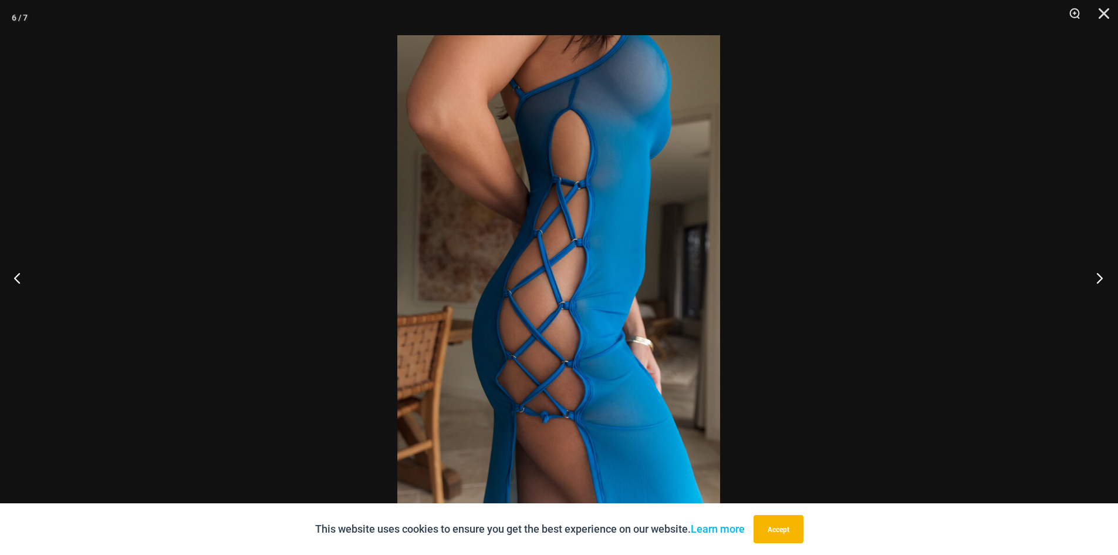
click at [1105, 285] on button "Next" at bounding box center [1096, 277] width 44 height 59
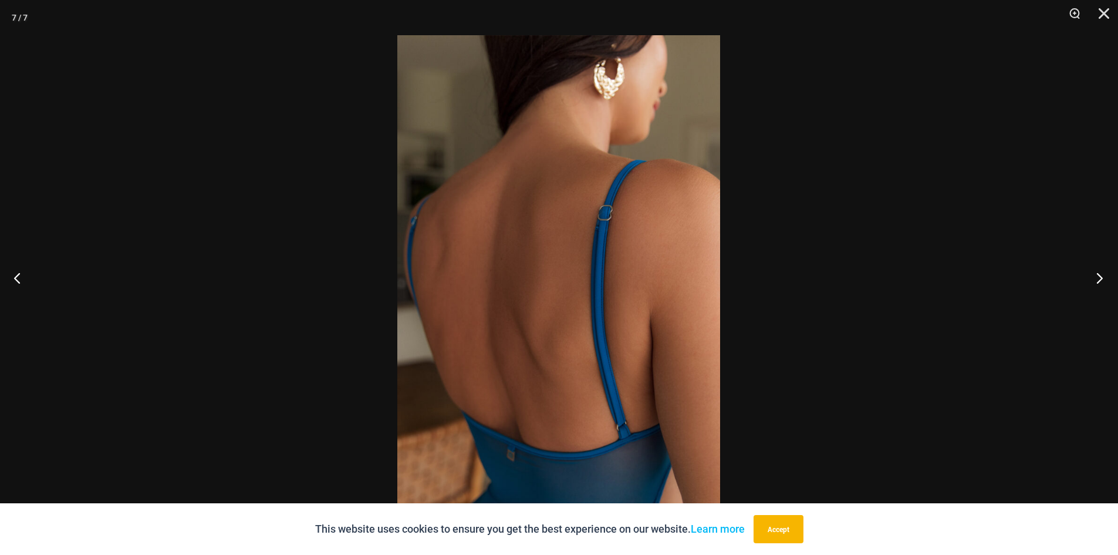
click at [1105, 285] on button "Next" at bounding box center [1096, 277] width 44 height 59
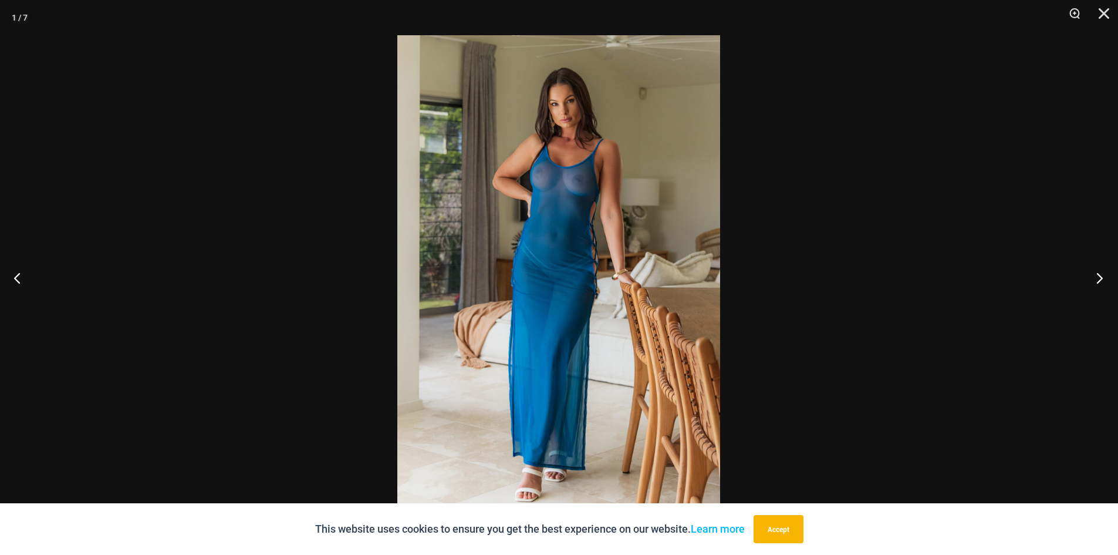
click at [1105, 285] on button "Next" at bounding box center [1096, 277] width 44 height 59
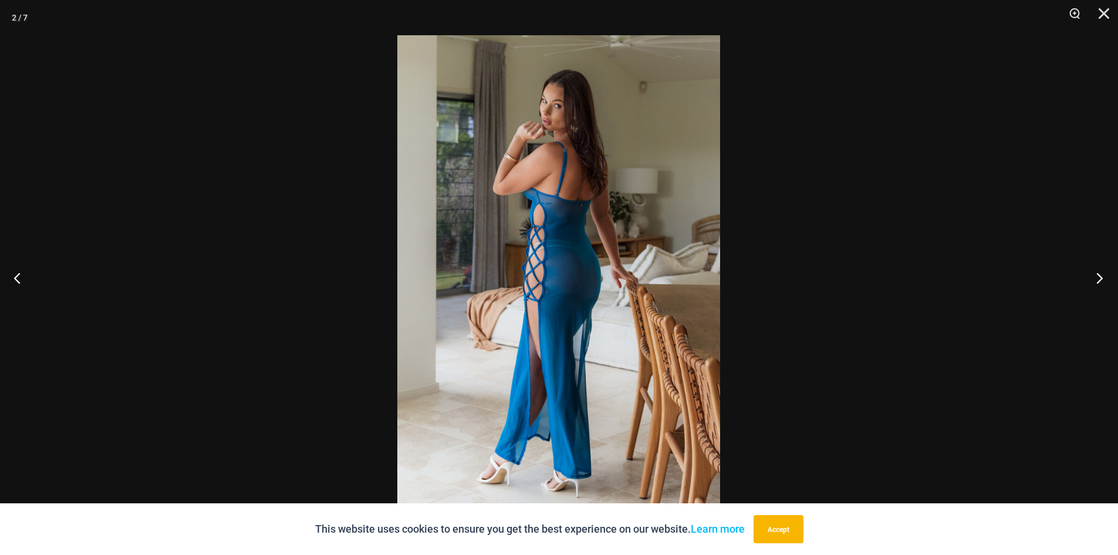
click at [1105, 285] on button "Next" at bounding box center [1096, 277] width 44 height 59
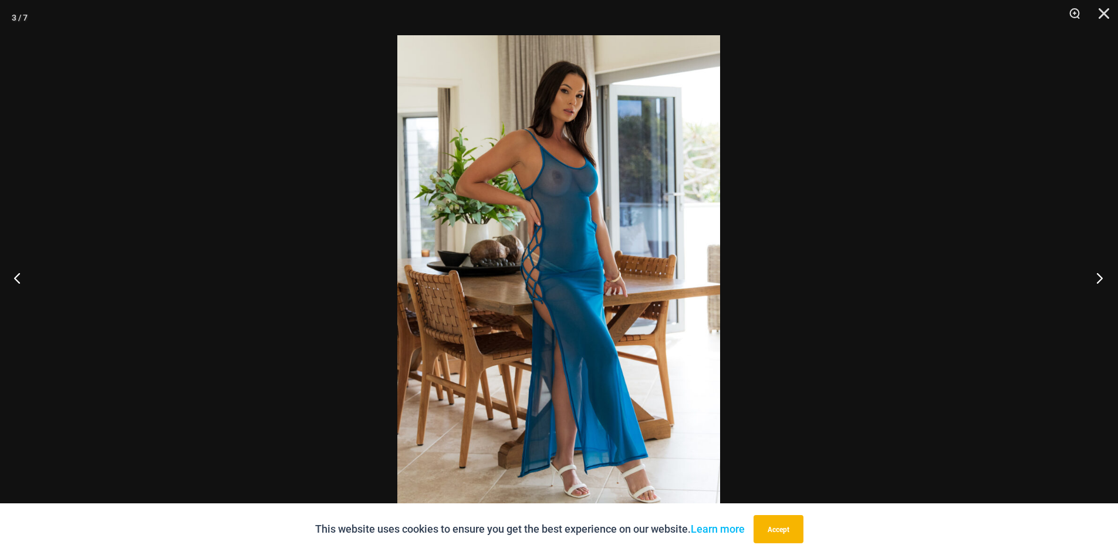
click at [1105, 285] on button "Next" at bounding box center [1096, 277] width 44 height 59
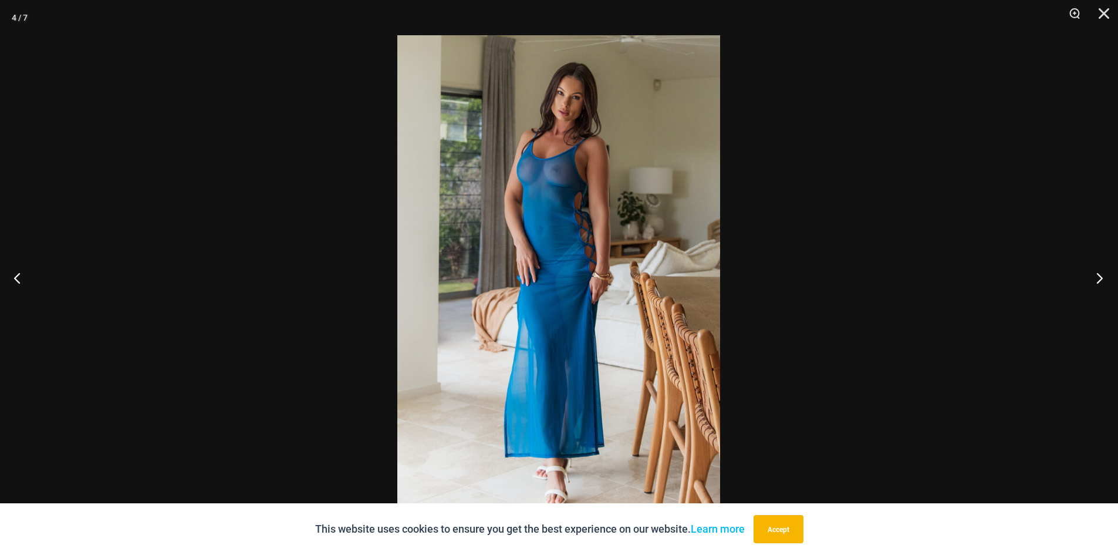
click at [1105, 285] on button "Next" at bounding box center [1096, 277] width 44 height 59
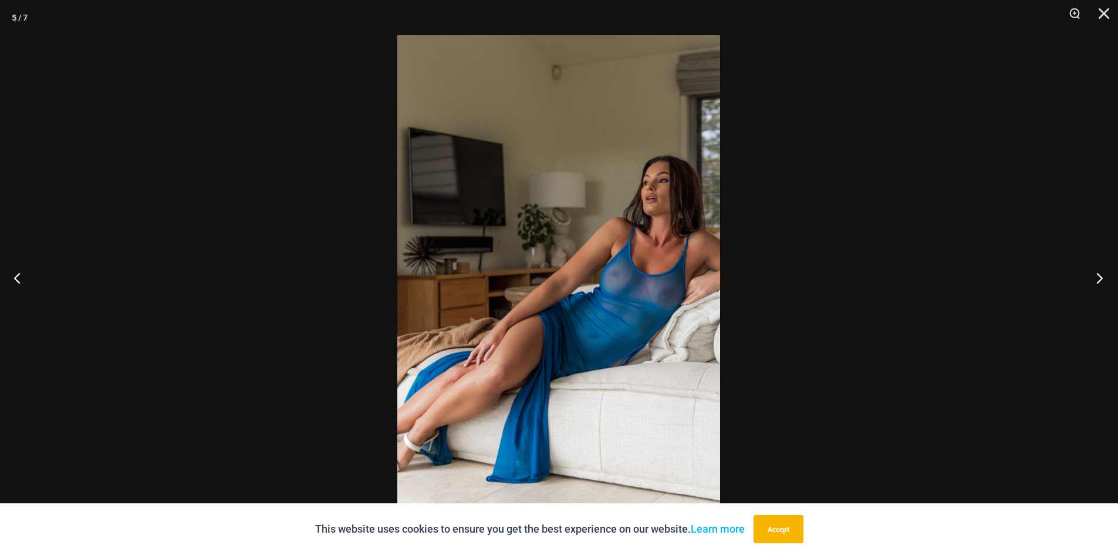
click at [1105, 285] on button "Next" at bounding box center [1096, 277] width 44 height 59
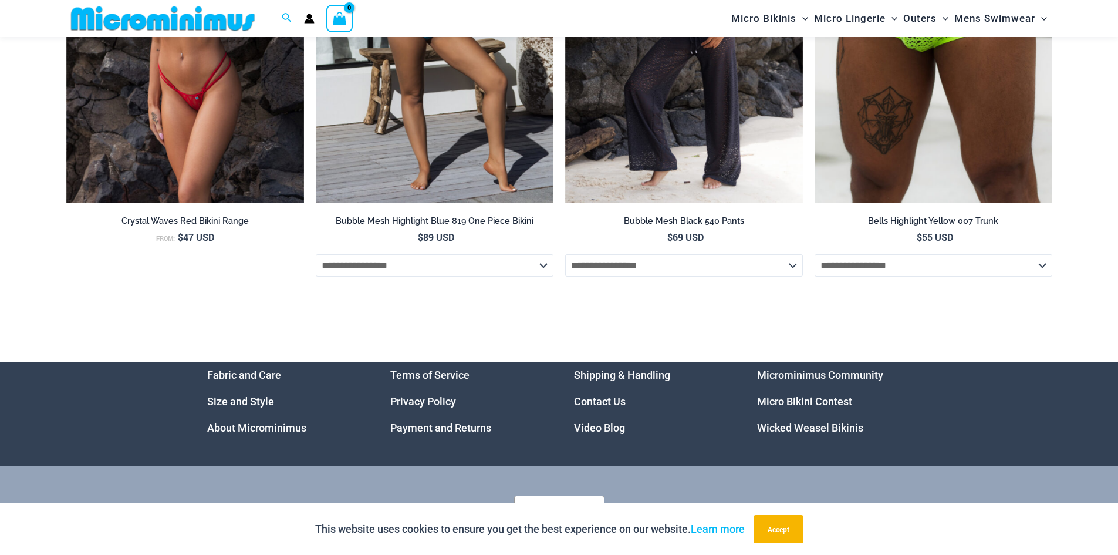
scroll to position [4549, 0]
